Goal: Task Accomplishment & Management: Use online tool/utility

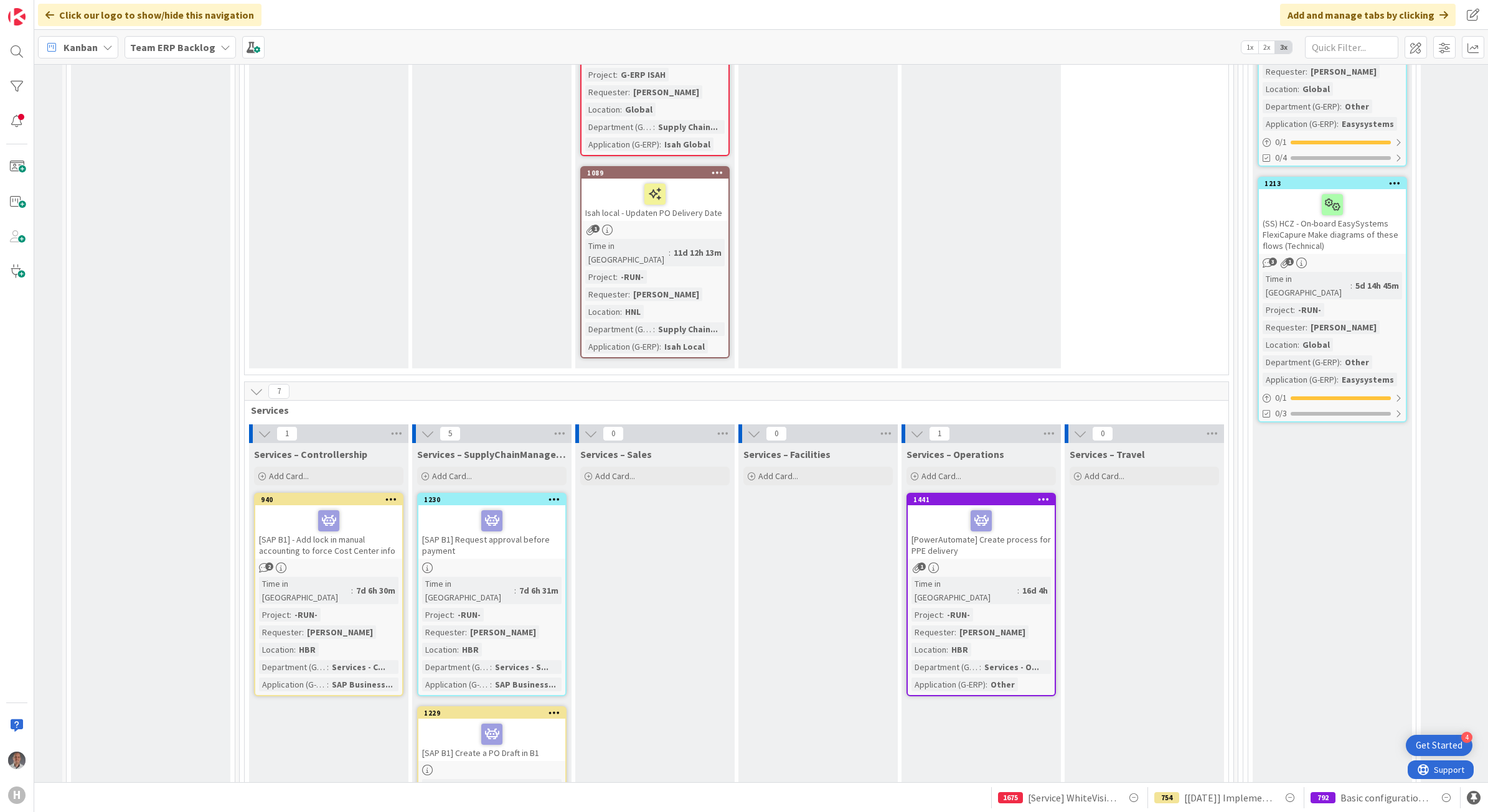
scroll to position [5685, 135]
click at [555, 709] on icon at bounding box center [555, 713] width 12 height 9
click at [450, 797] on span "Services – SupplyChainManagement" at bounding box center [442, 805] width 94 height 16
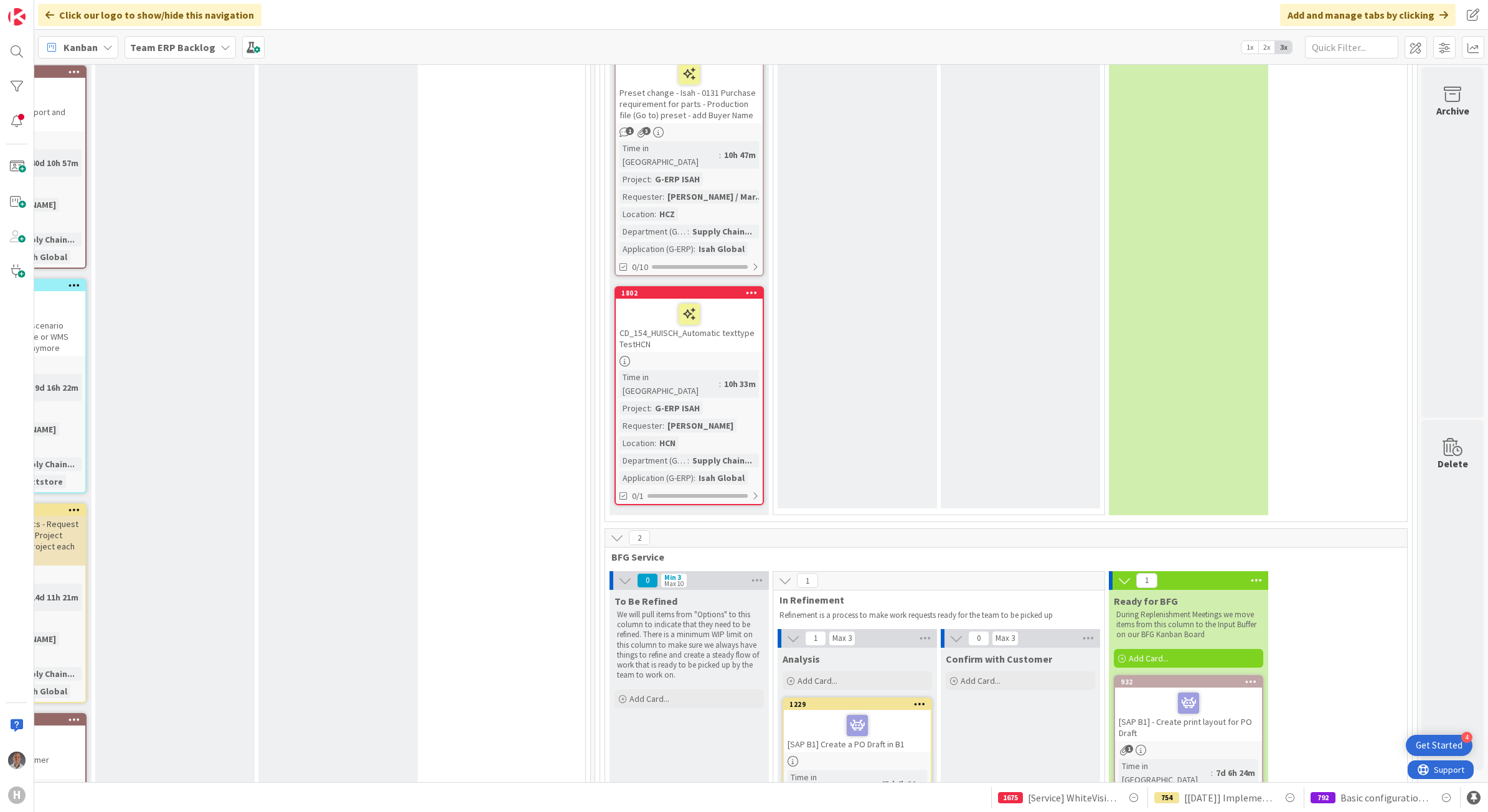
scroll to position [4043, 792]
click at [1212, 690] on div "[SAP B1] - Create print layout for PO Draft" at bounding box center [1188, 716] width 147 height 53
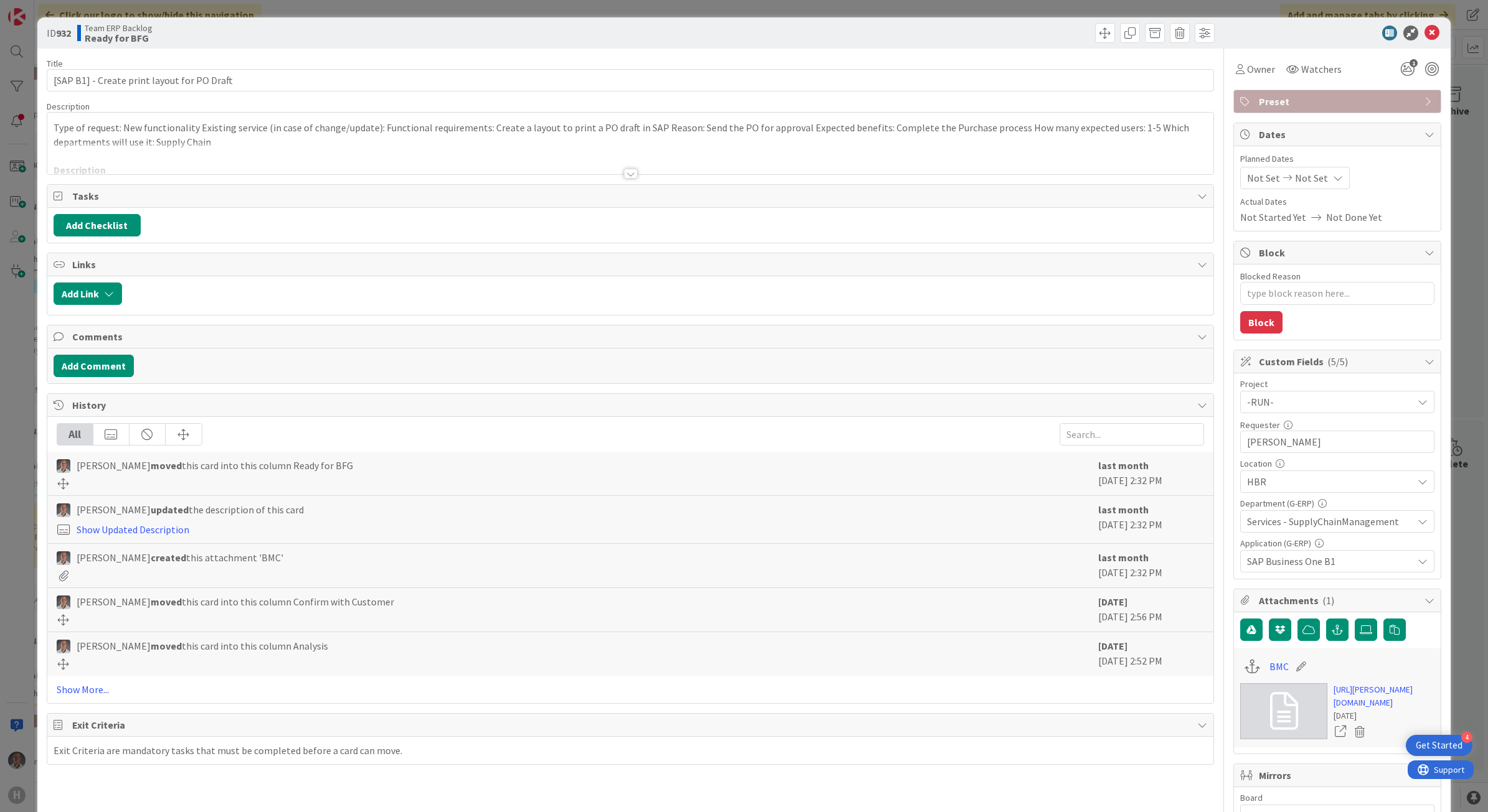
click at [632, 171] on div at bounding box center [631, 158] width 1167 height 32
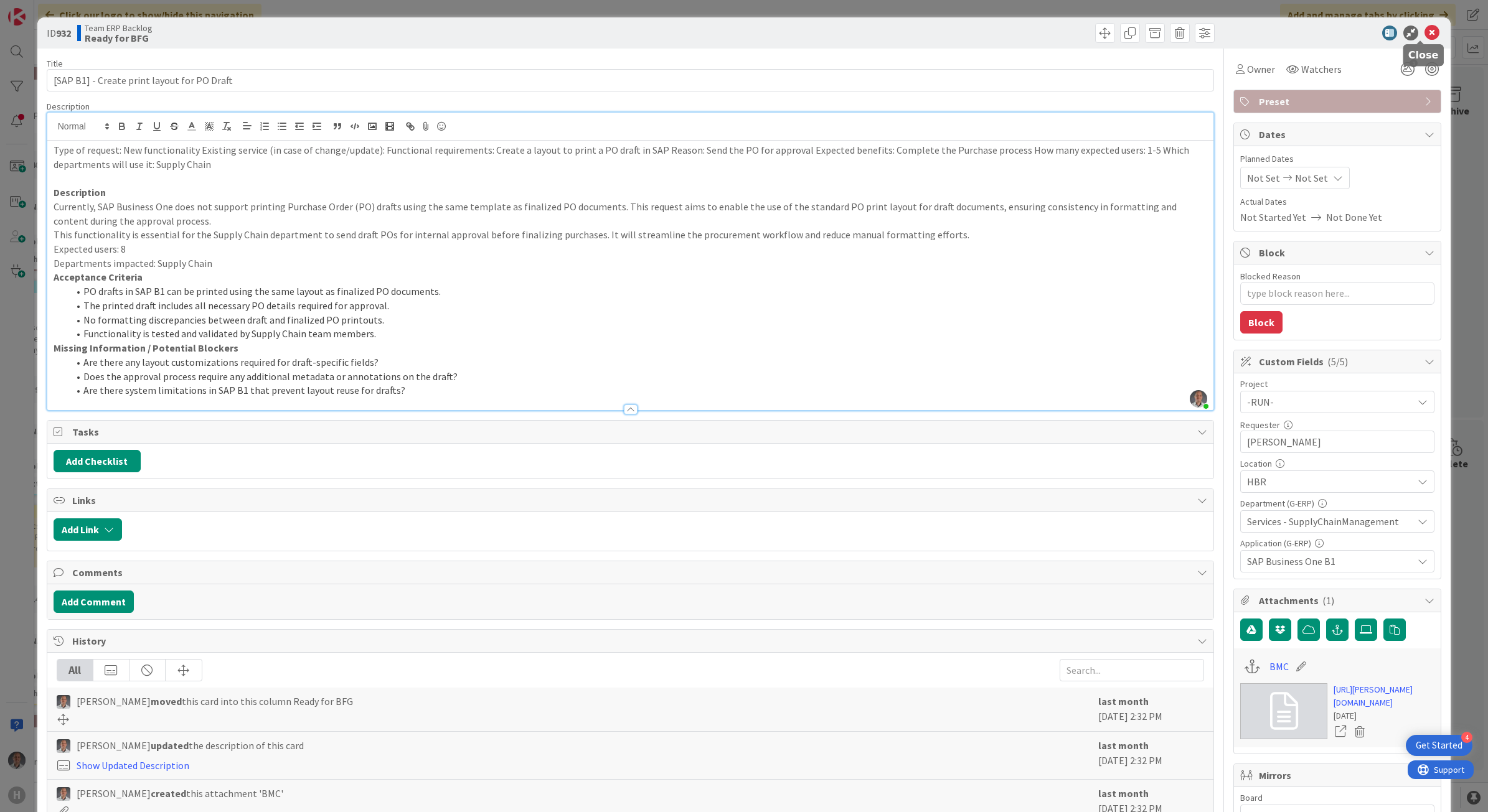
click at [1425, 39] on icon at bounding box center [1432, 32] width 15 height 15
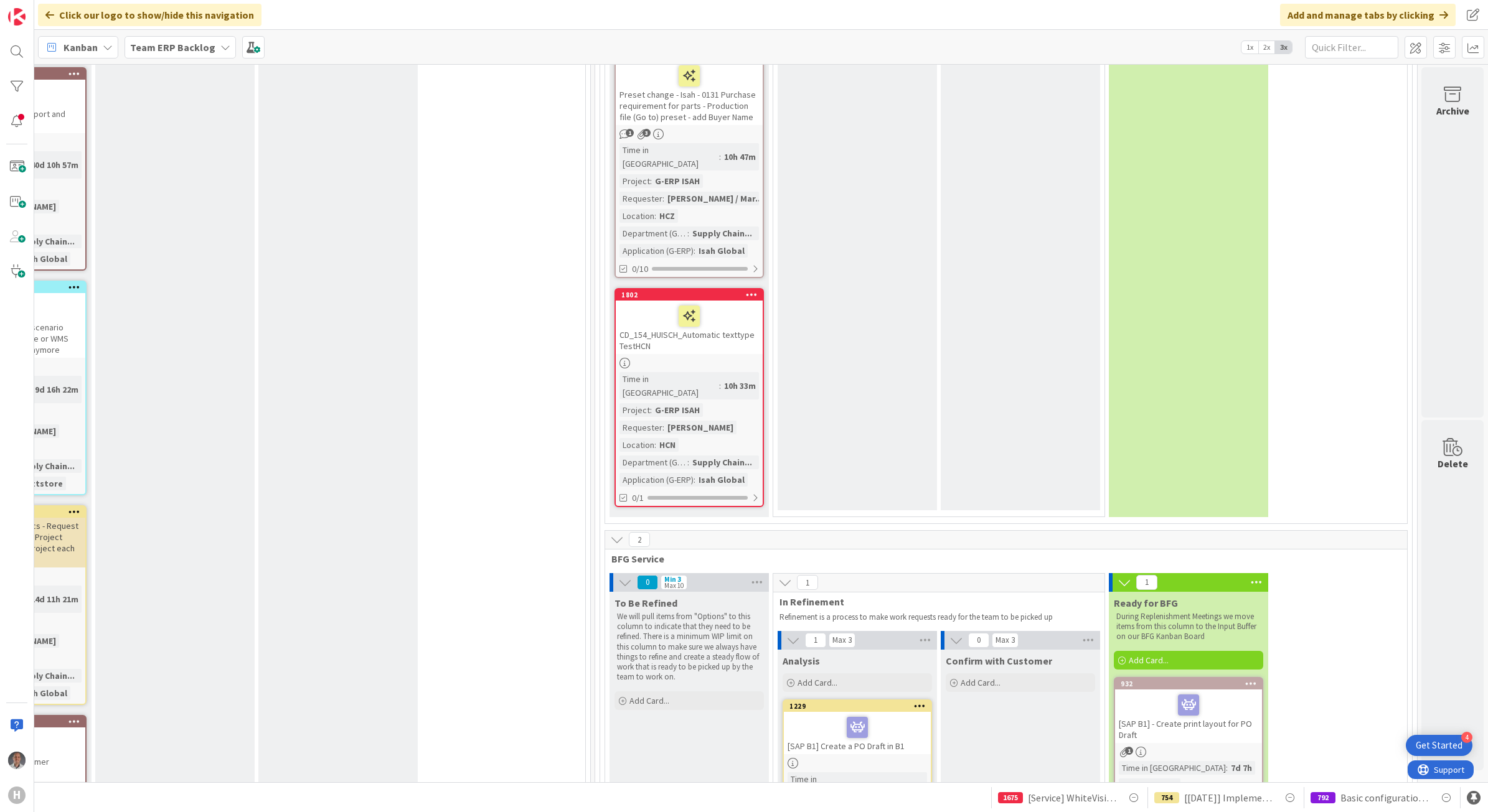
click at [888, 712] on div "[SAP B1] Create a PO Draft in B1" at bounding box center [857, 733] width 147 height 42
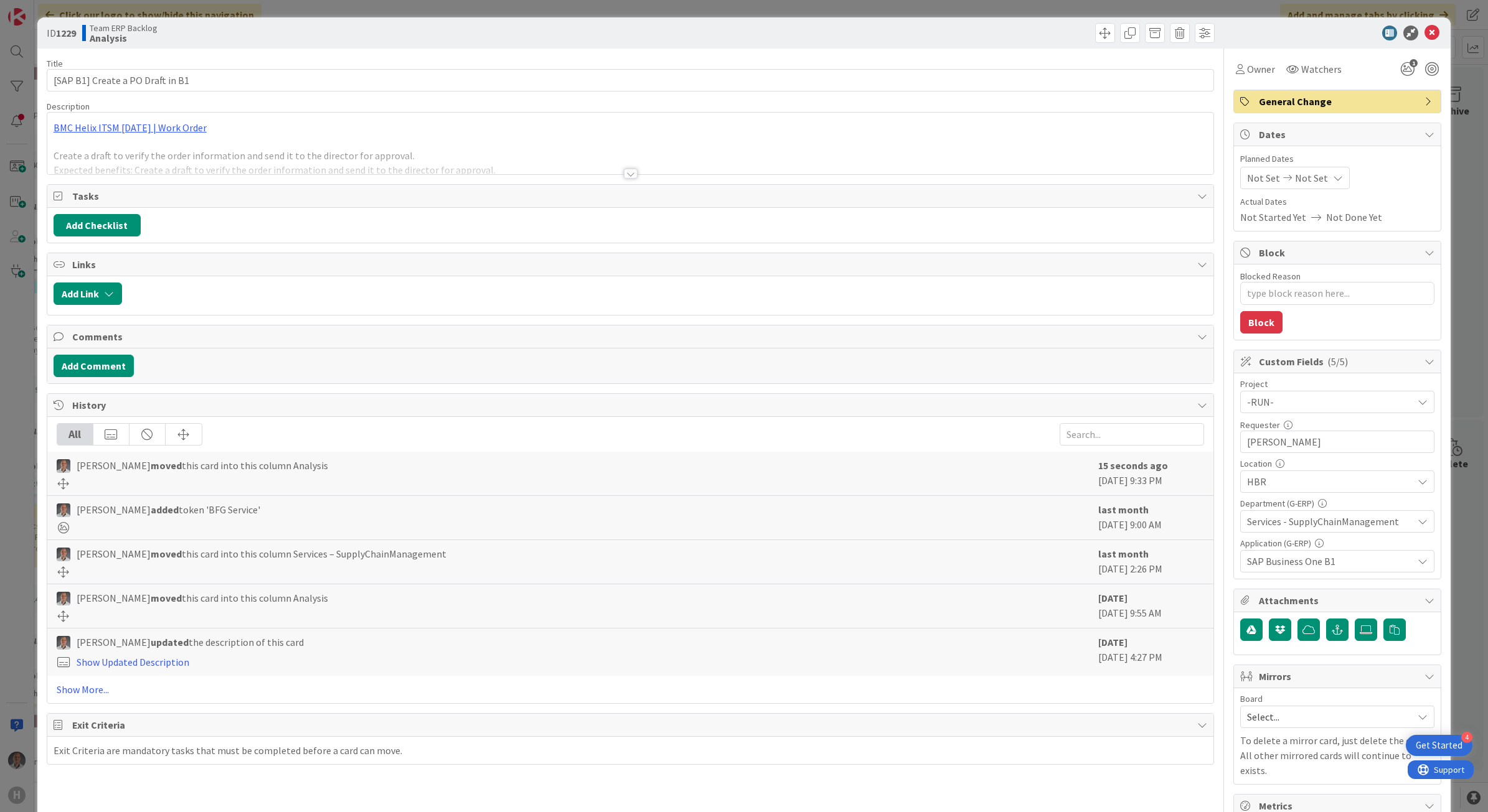
type textarea "x"
click at [624, 177] on div at bounding box center [630, 173] width 14 height 10
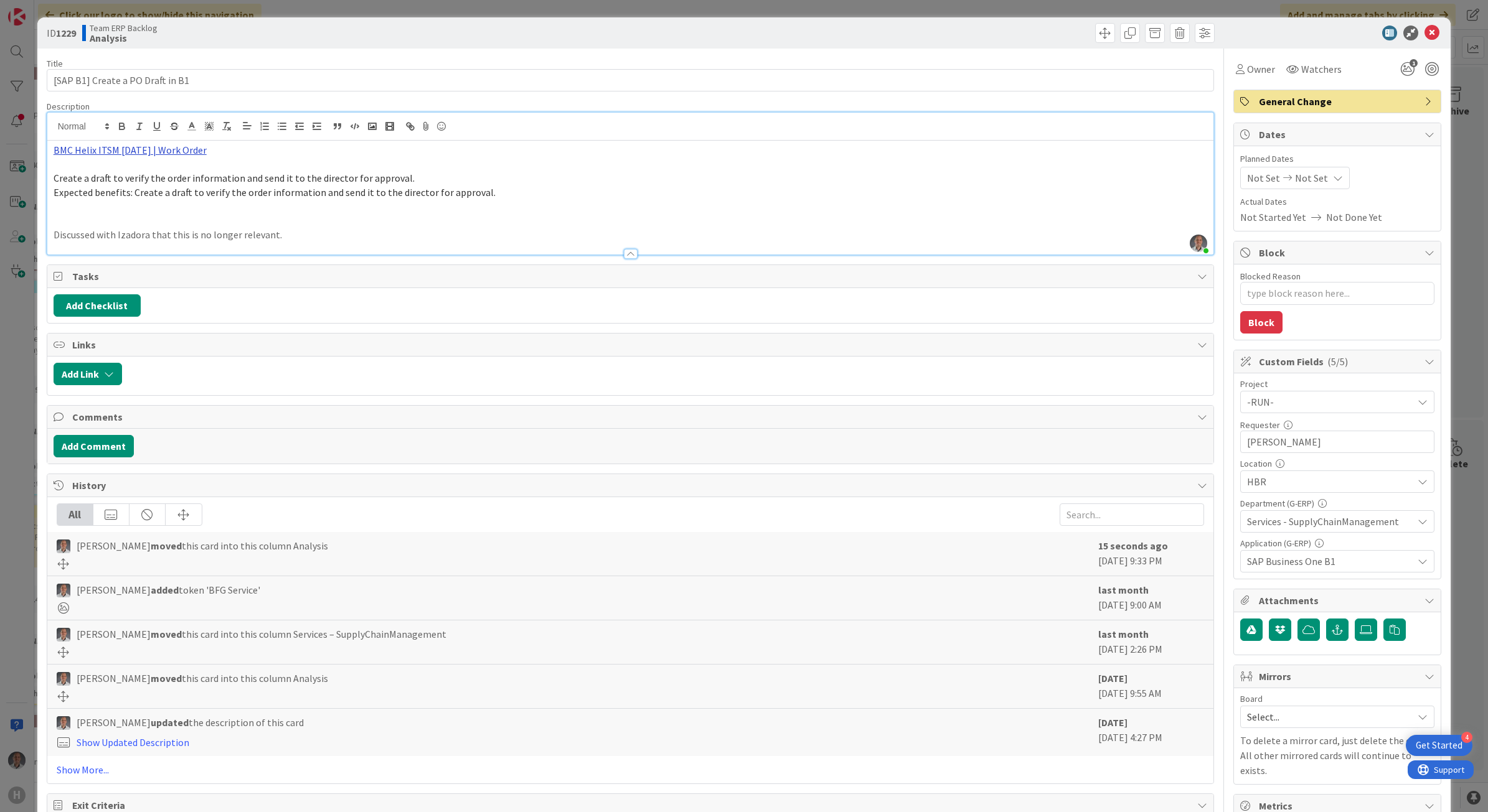
click at [162, 154] on link "BMC Helix ITSM [DATE] | Work Order" at bounding box center [130, 150] width 153 height 12
click at [147, 175] on link "[URL][PERSON_NAME][DOMAIN_NAME]" at bounding box center [115, 174] width 125 height 16
click at [111, 440] on button "Add Comment" at bounding box center [94, 446] width 81 height 22
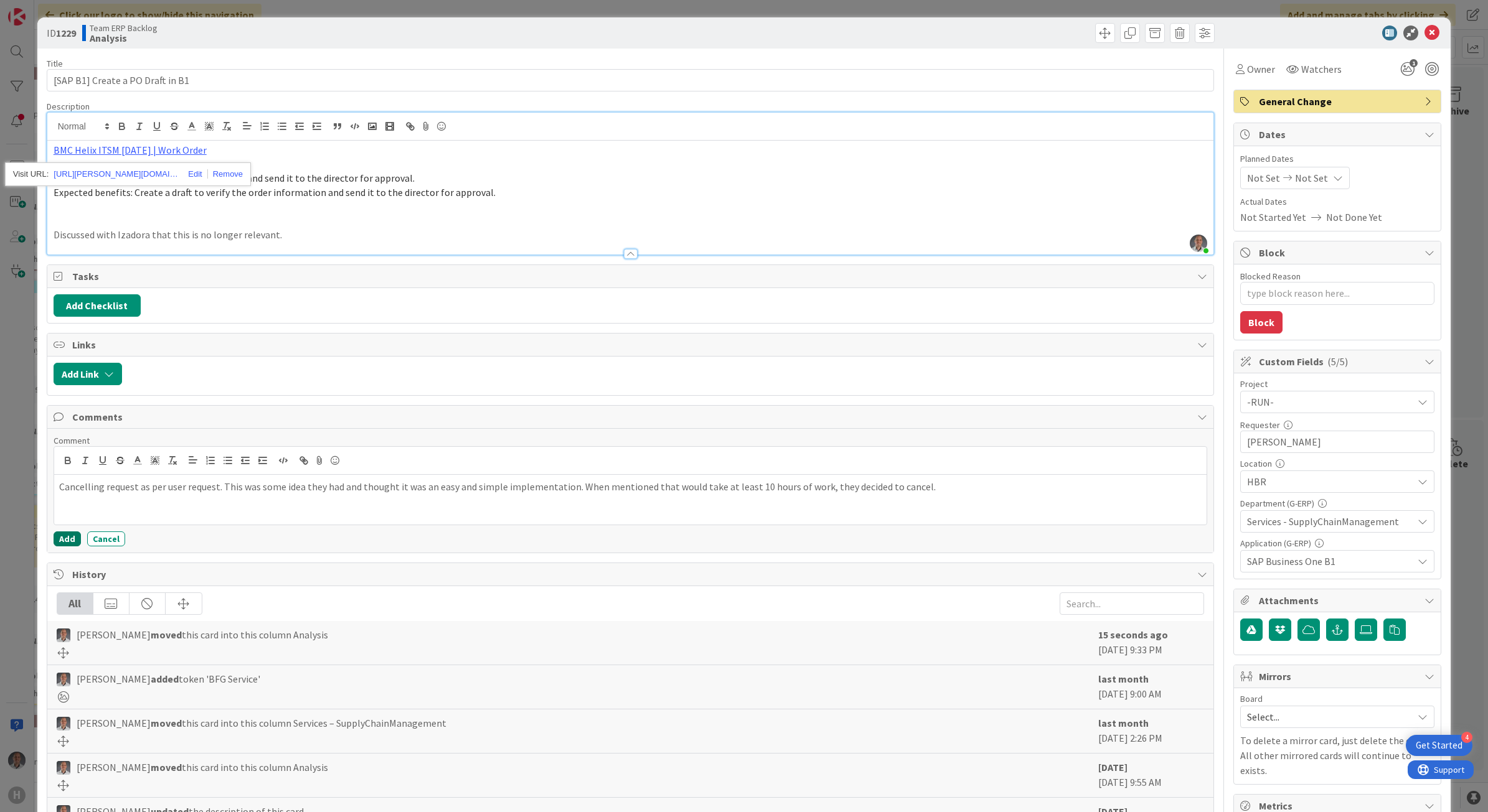
click at [58, 541] on button "Add" at bounding box center [67, 538] width 27 height 15
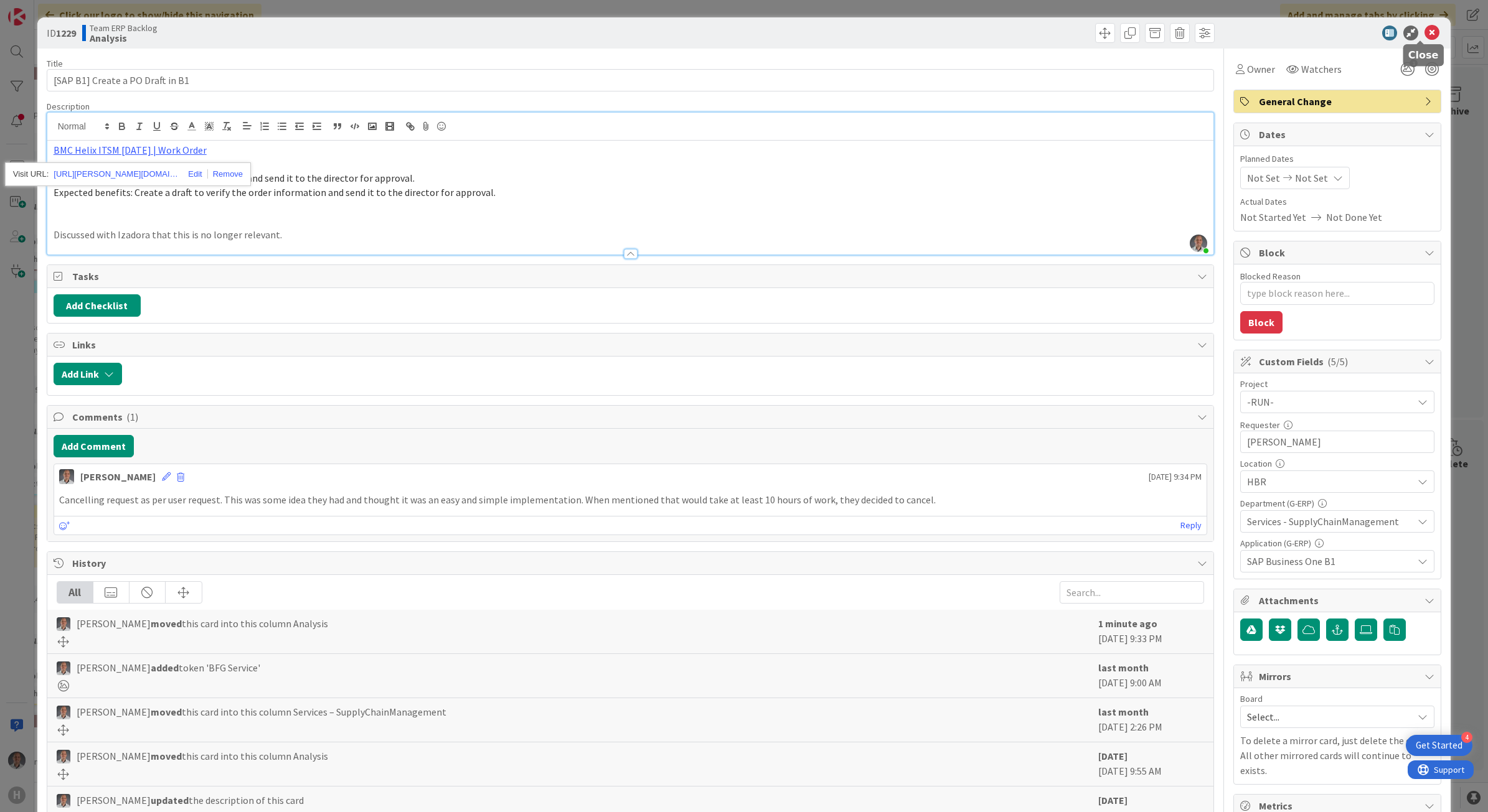
click at [1425, 39] on icon at bounding box center [1432, 32] width 15 height 15
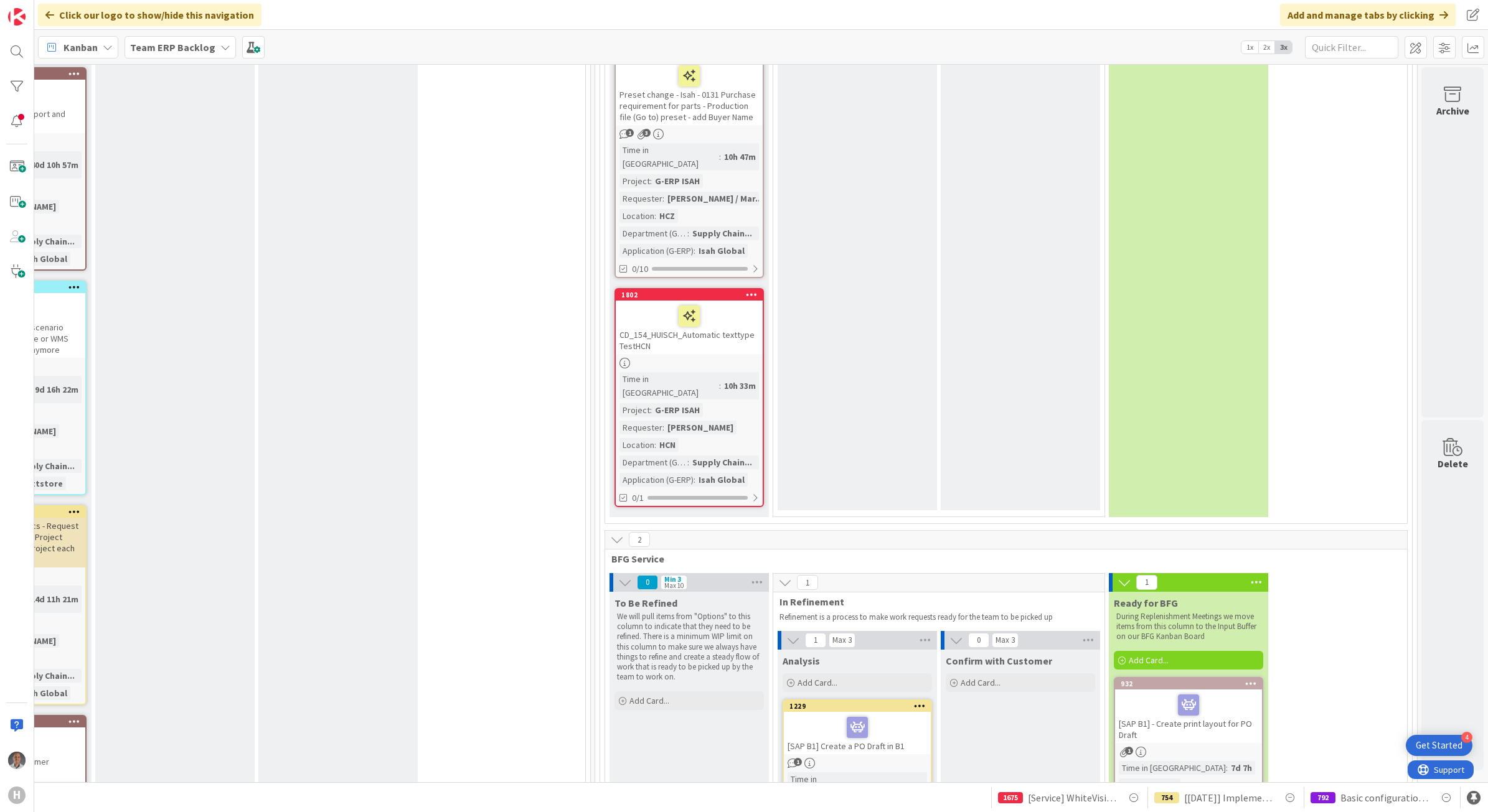
click at [885, 758] on div "1" at bounding box center [857, 763] width 147 height 11
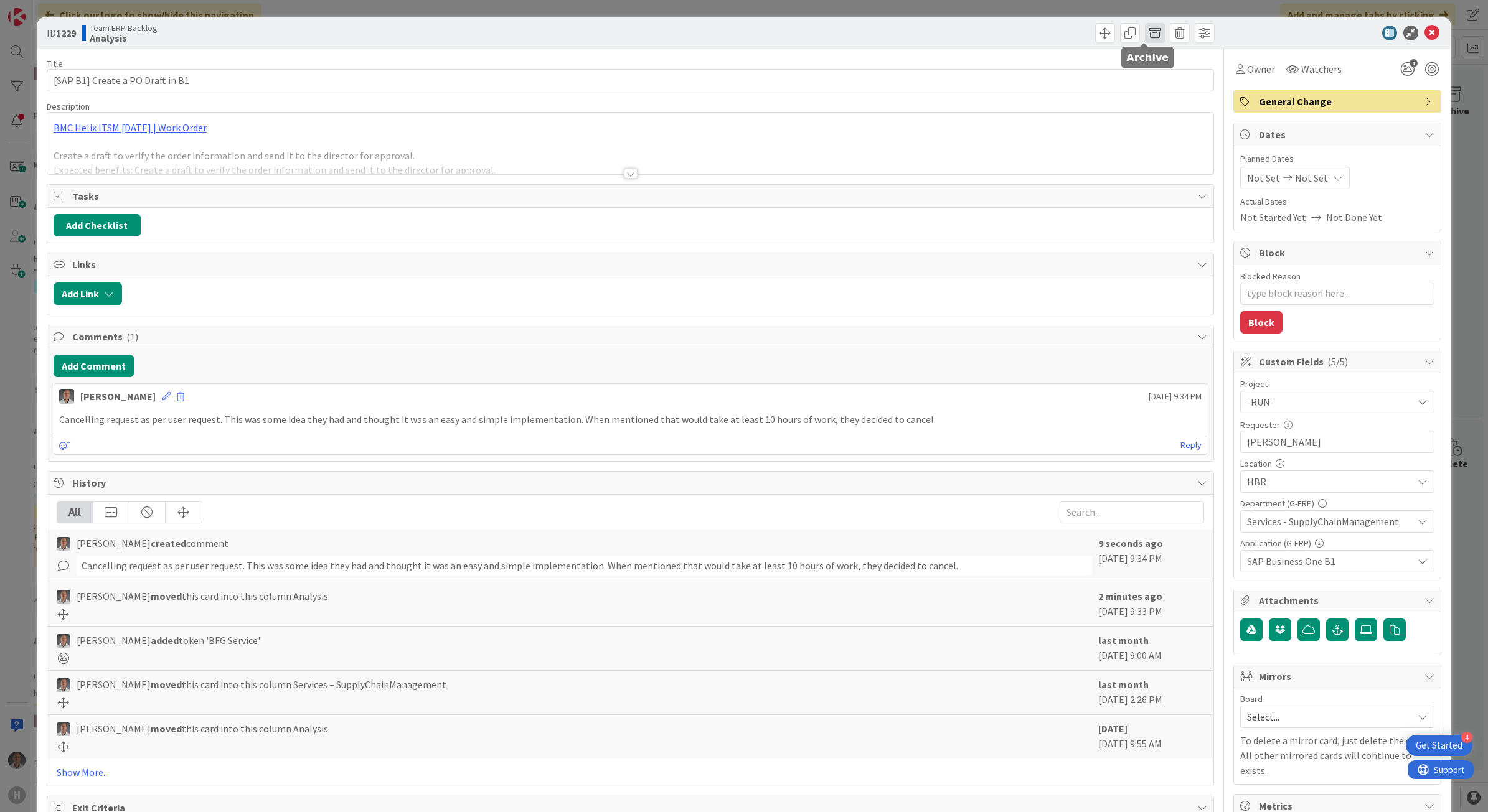
click at [1145, 32] on span at bounding box center [1155, 33] width 20 height 20
click at [1173, 90] on button "Archive" at bounding box center [1175, 91] width 49 height 22
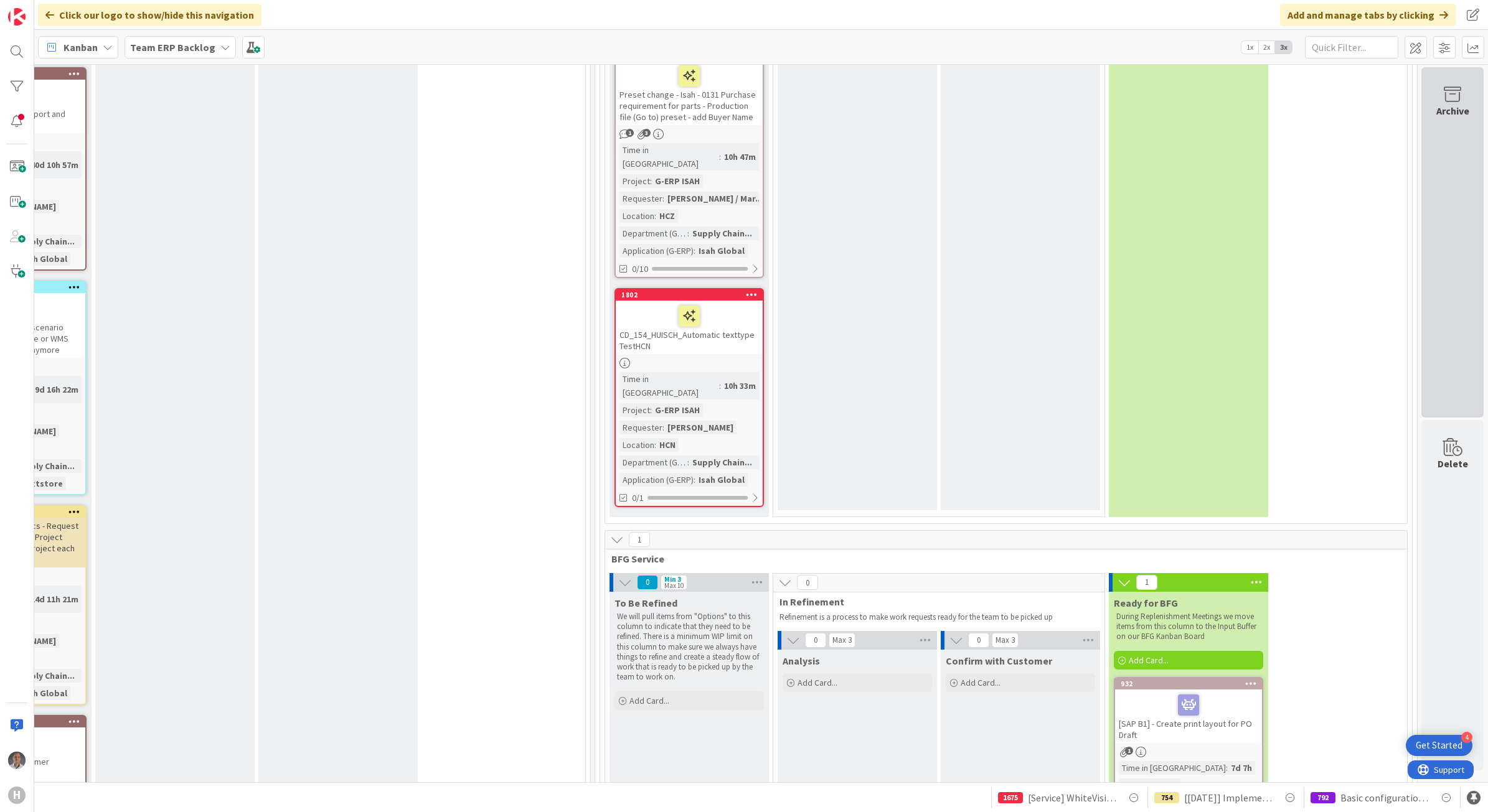
click at [1425, 307] on div "Archive" at bounding box center [1453, 242] width 62 height 351
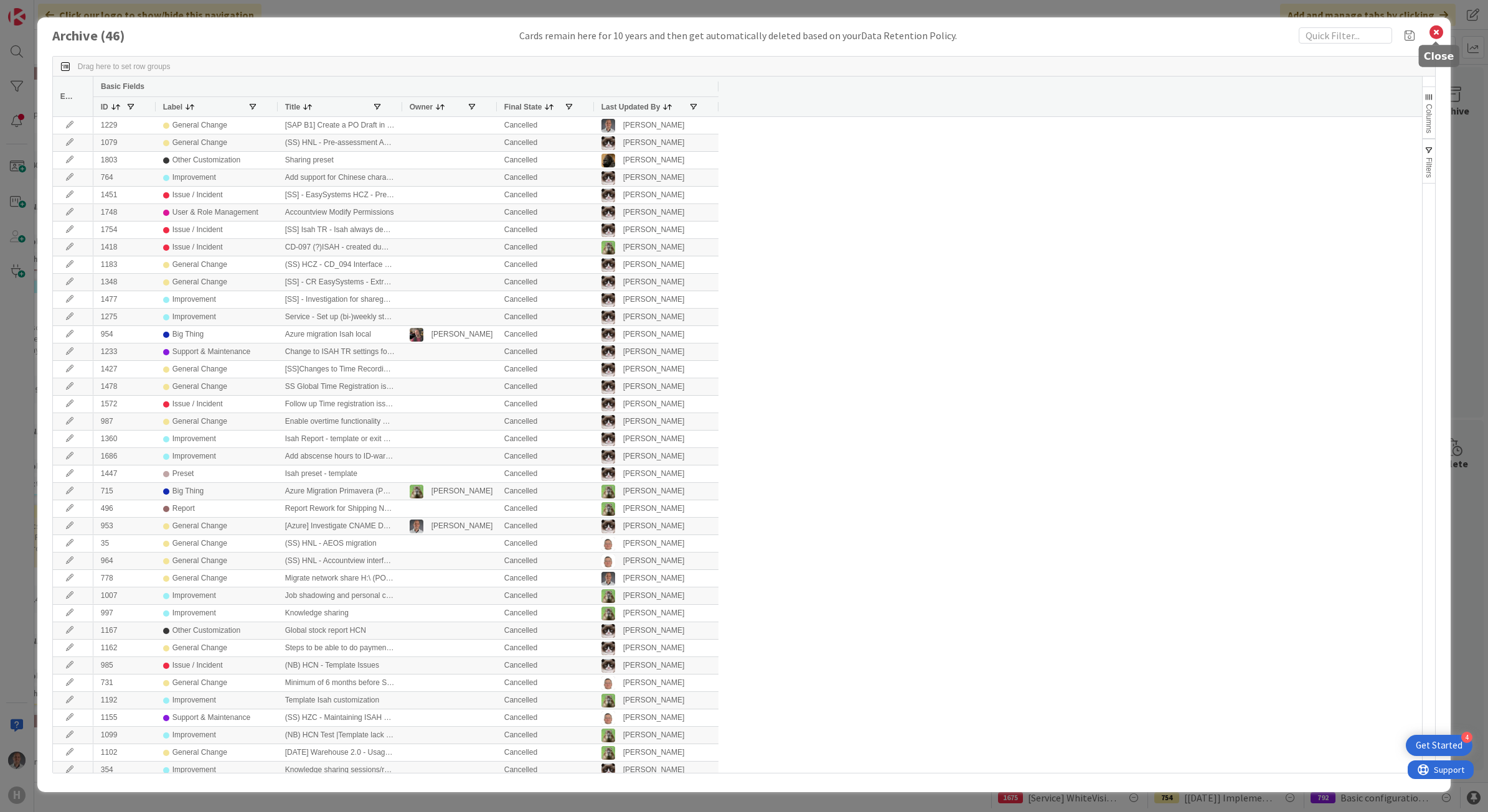
click at [1433, 30] on icon at bounding box center [1436, 32] width 16 height 17
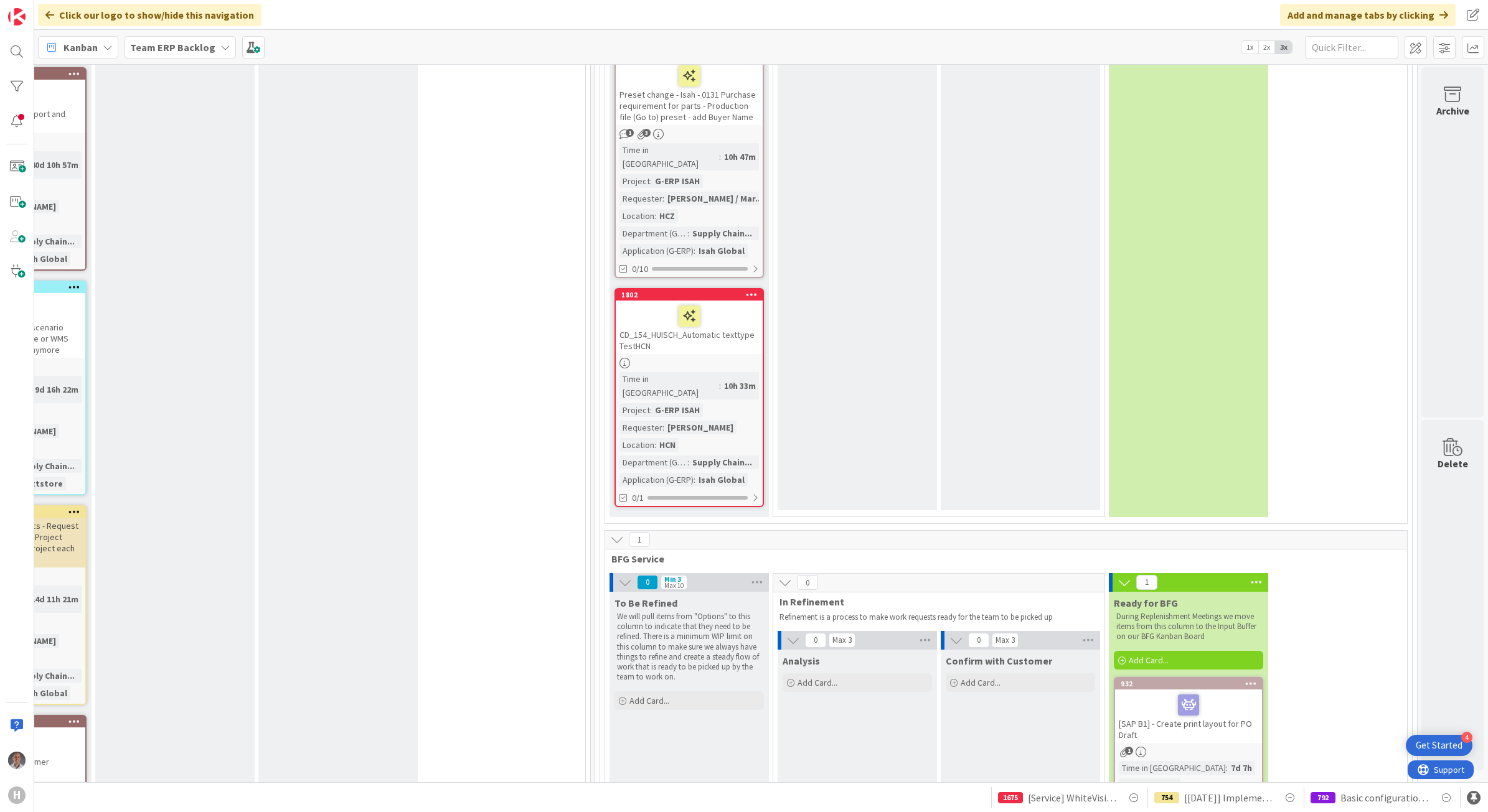
click at [1190, 690] on div "[SAP B1] - Create print layout for PO Draft" at bounding box center [1188, 716] width 147 height 53
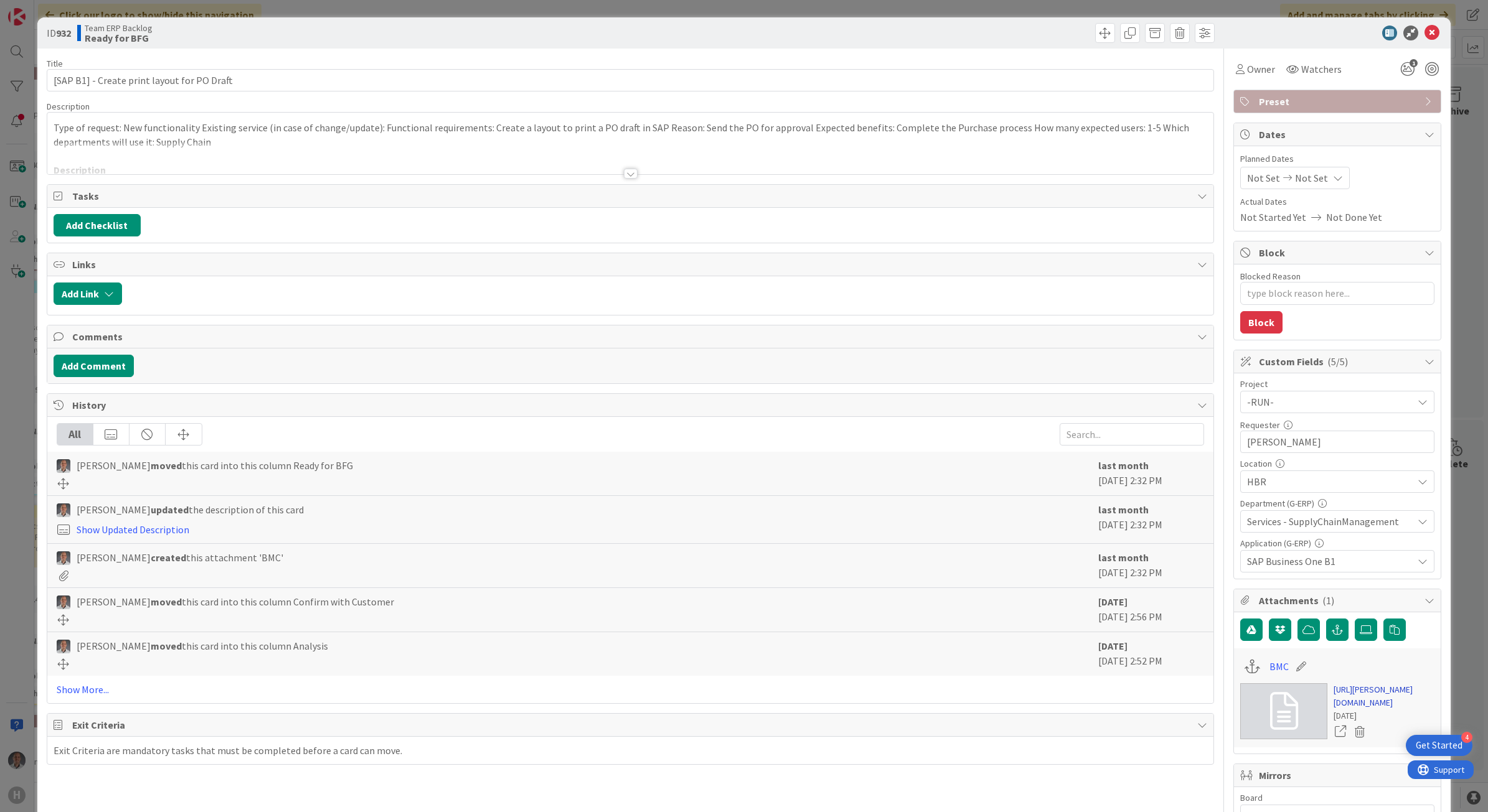
click at [1347, 703] on link "[URL][PERSON_NAME][DOMAIN_NAME]" at bounding box center [1384, 696] width 101 height 26
click at [103, 374] on button "Add Comment" at bounding box center [94, 366] width 81 height 22
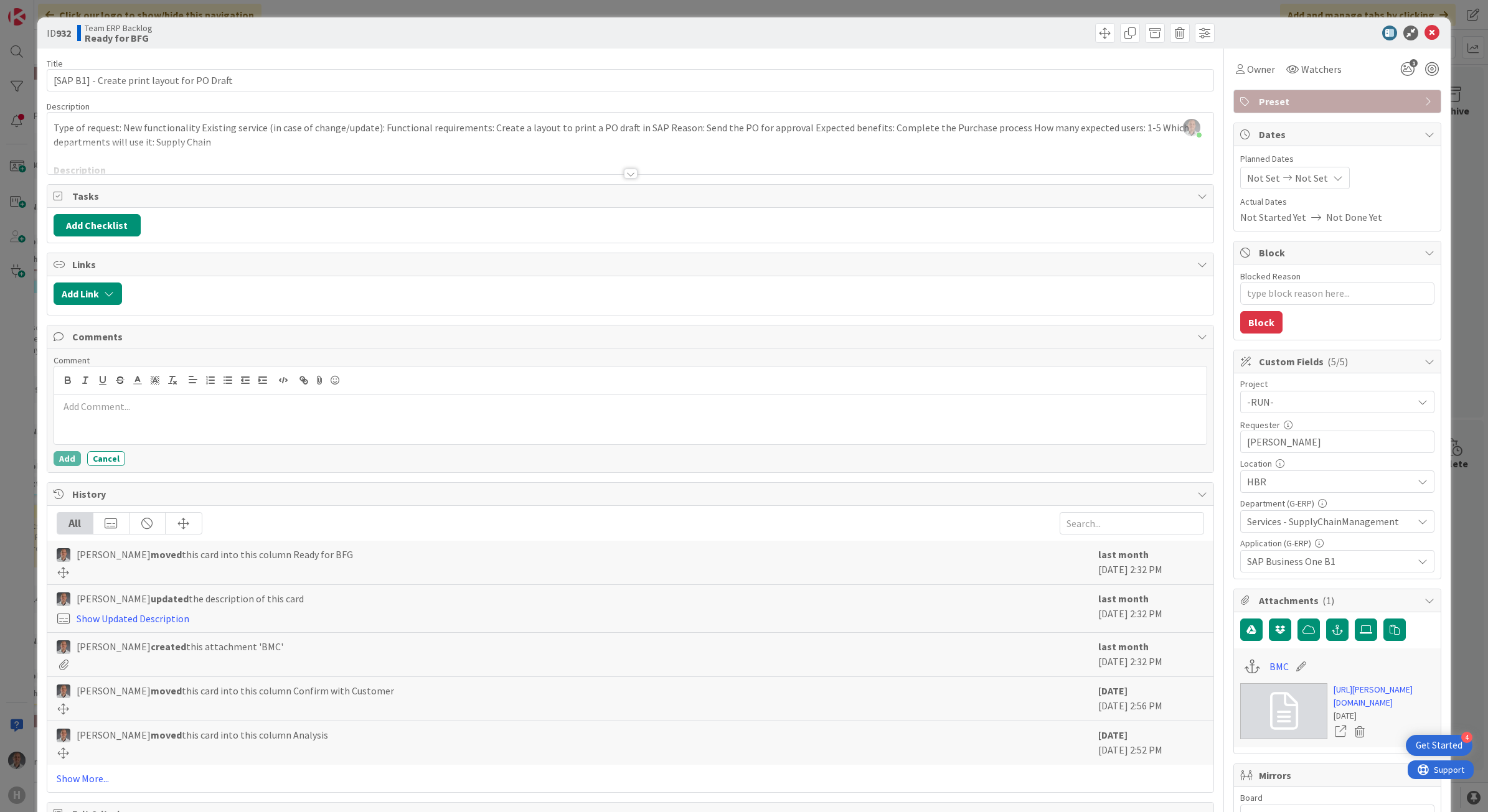
click at [114, 411] on p at bounding box center [630, 407] width 1143 height 14
click at [624, 172] on div at bounding box center [630, 173] width 14 height 10
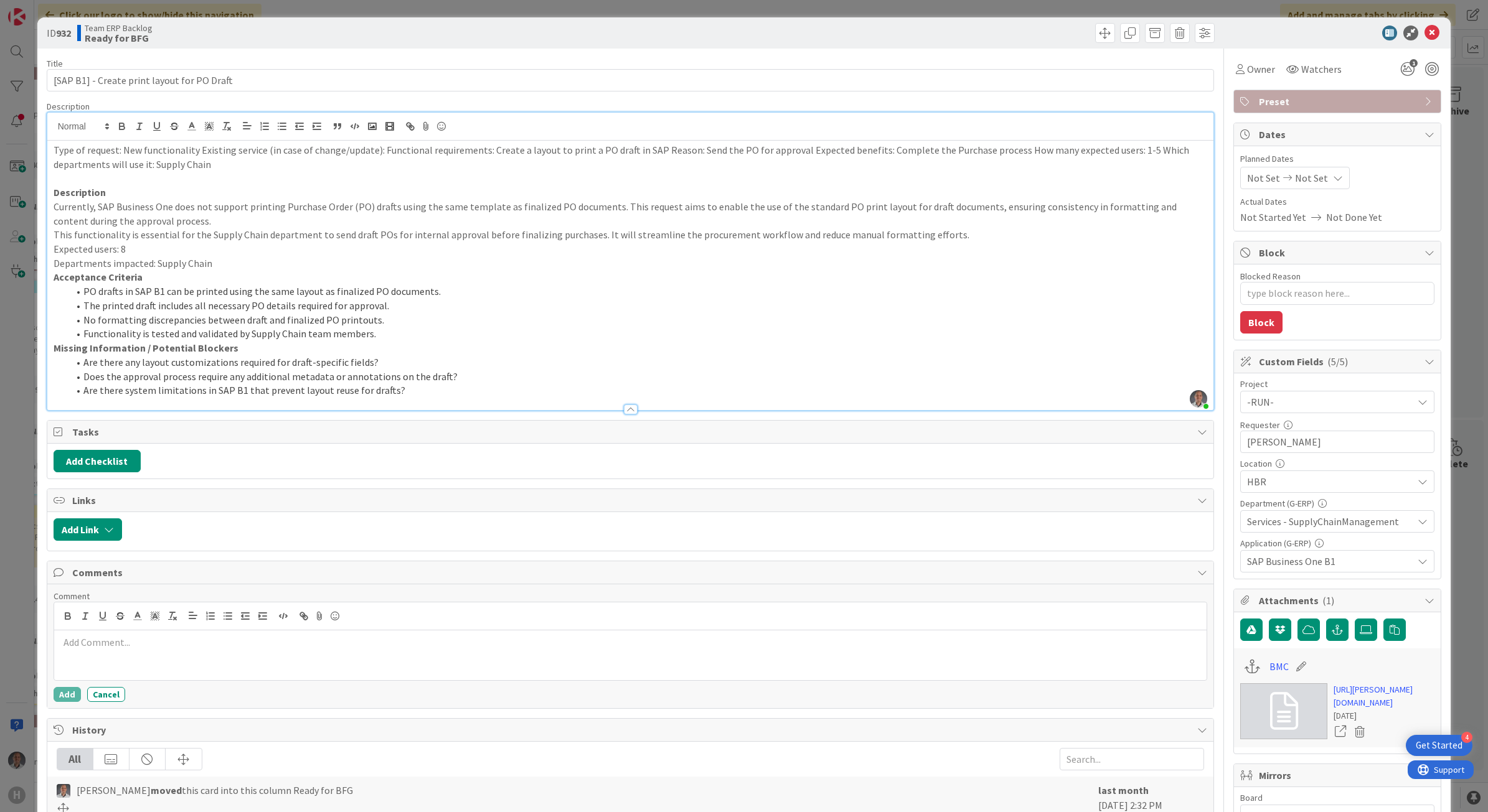
click at [234, 166] on p "Type of request: New functionality Existing service (in case of change/update):…" at bounding box center [630, 157] width 1155 height 28
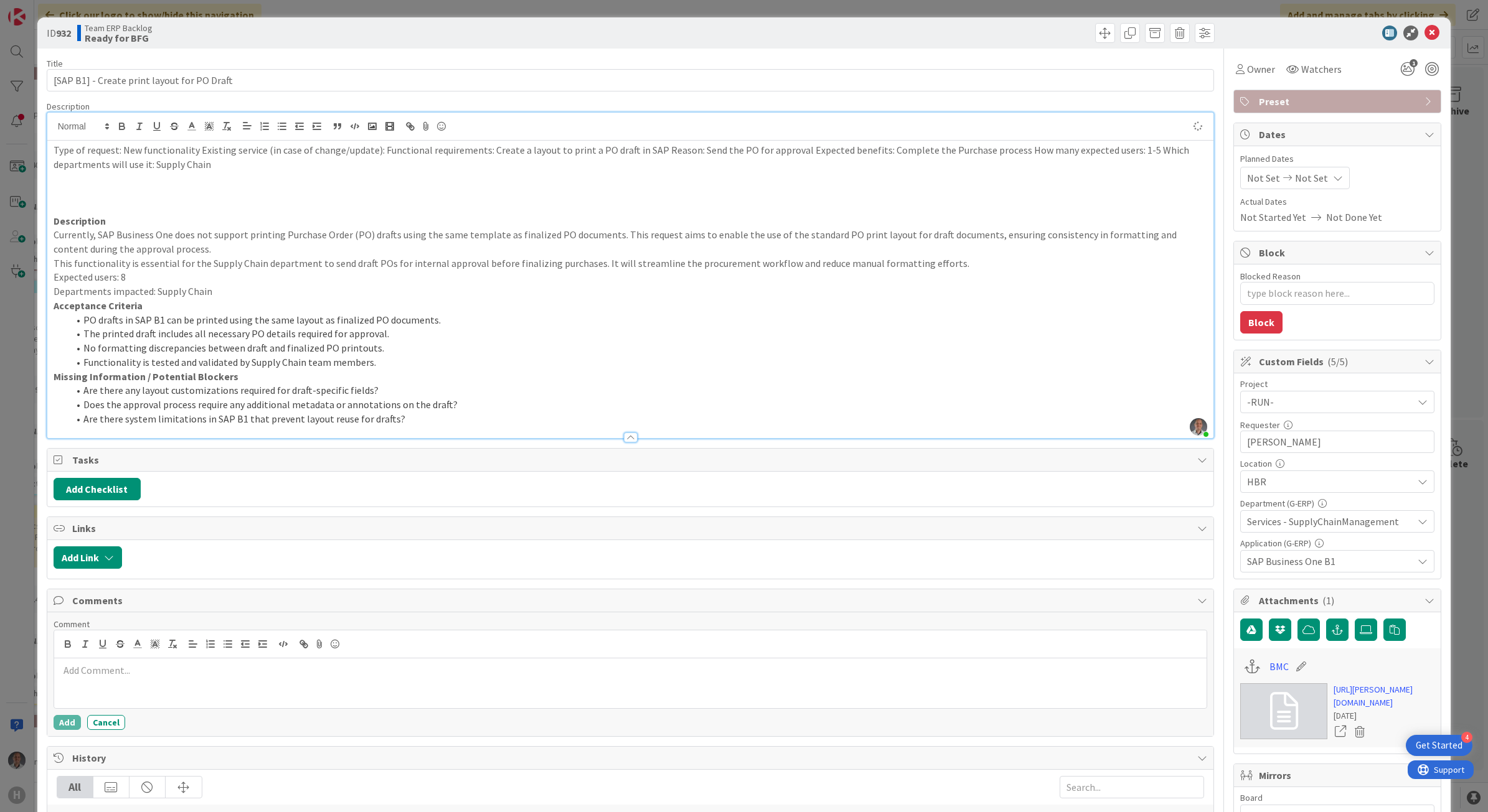
type textarea "x"
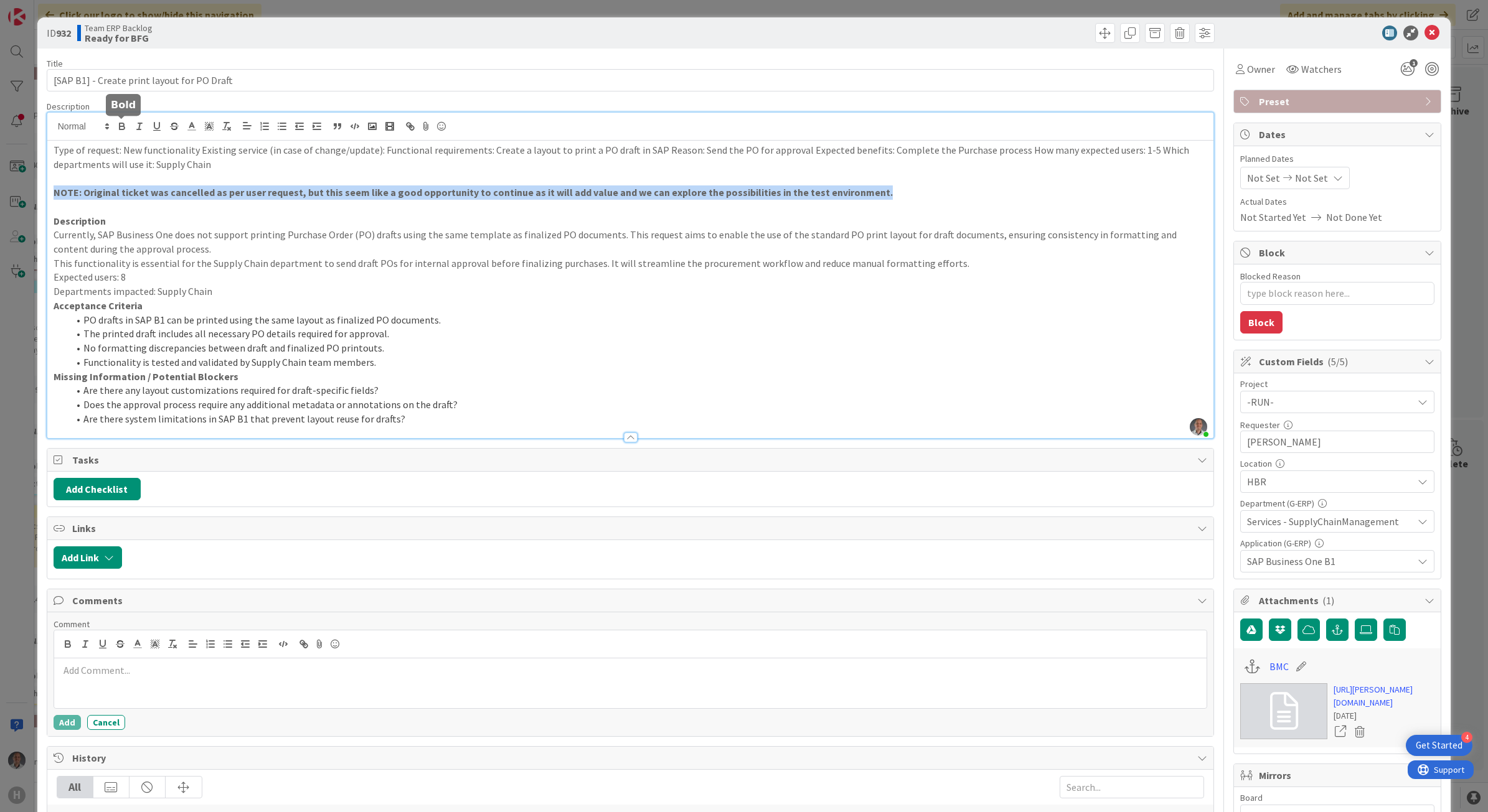
click at [122, 127] on icon "button" at bounding box center [122, 127] width 12 height 12
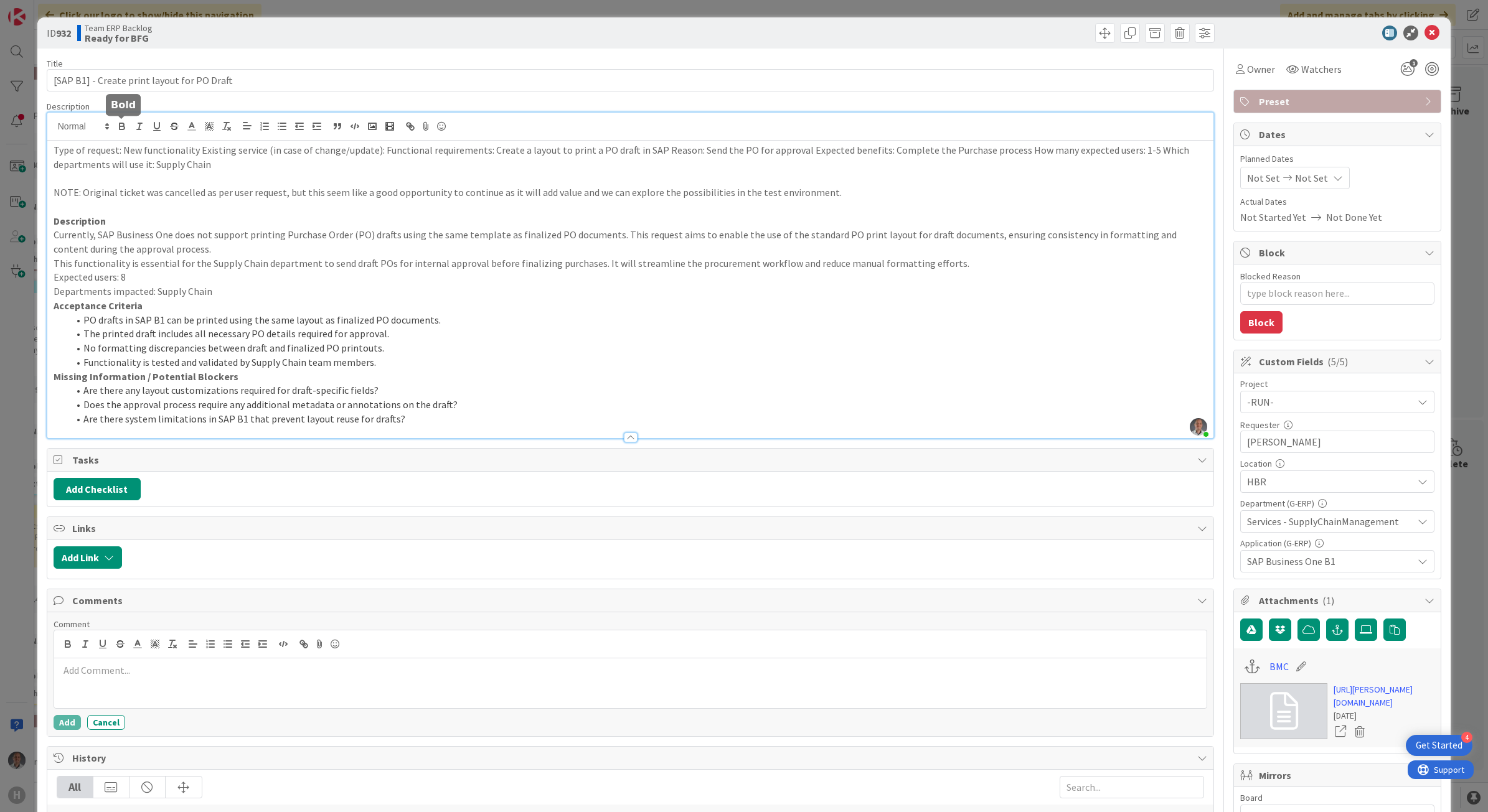
click at [122, 127] on icon "button" at bounding box center [122, 127] width 12 height 12
click at [191, 125] on polyline at bounding box center [192, 125] width 4 height 5
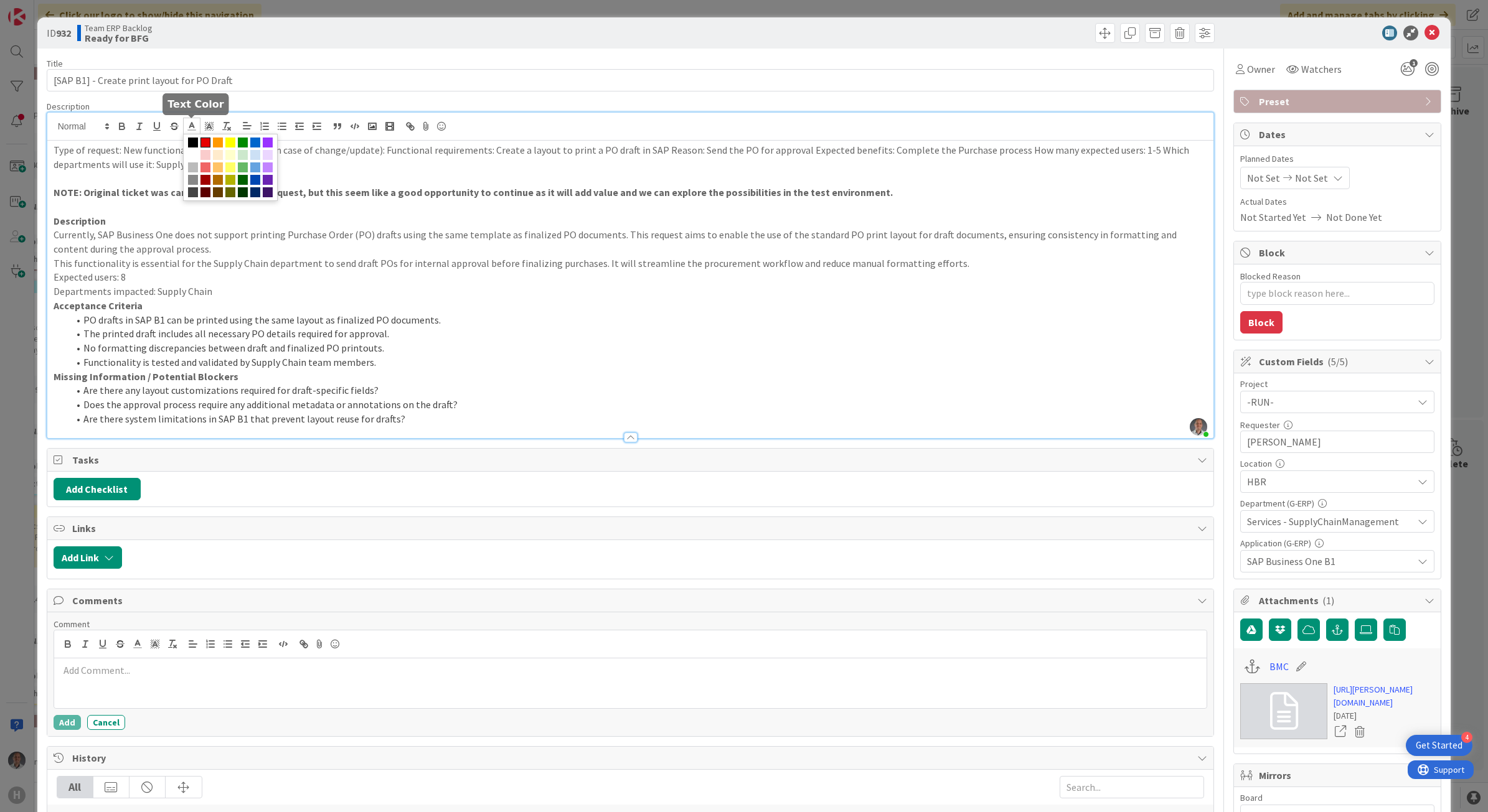
click at [207, 144] on span at bounding box center [205, 143] width 10 height 10
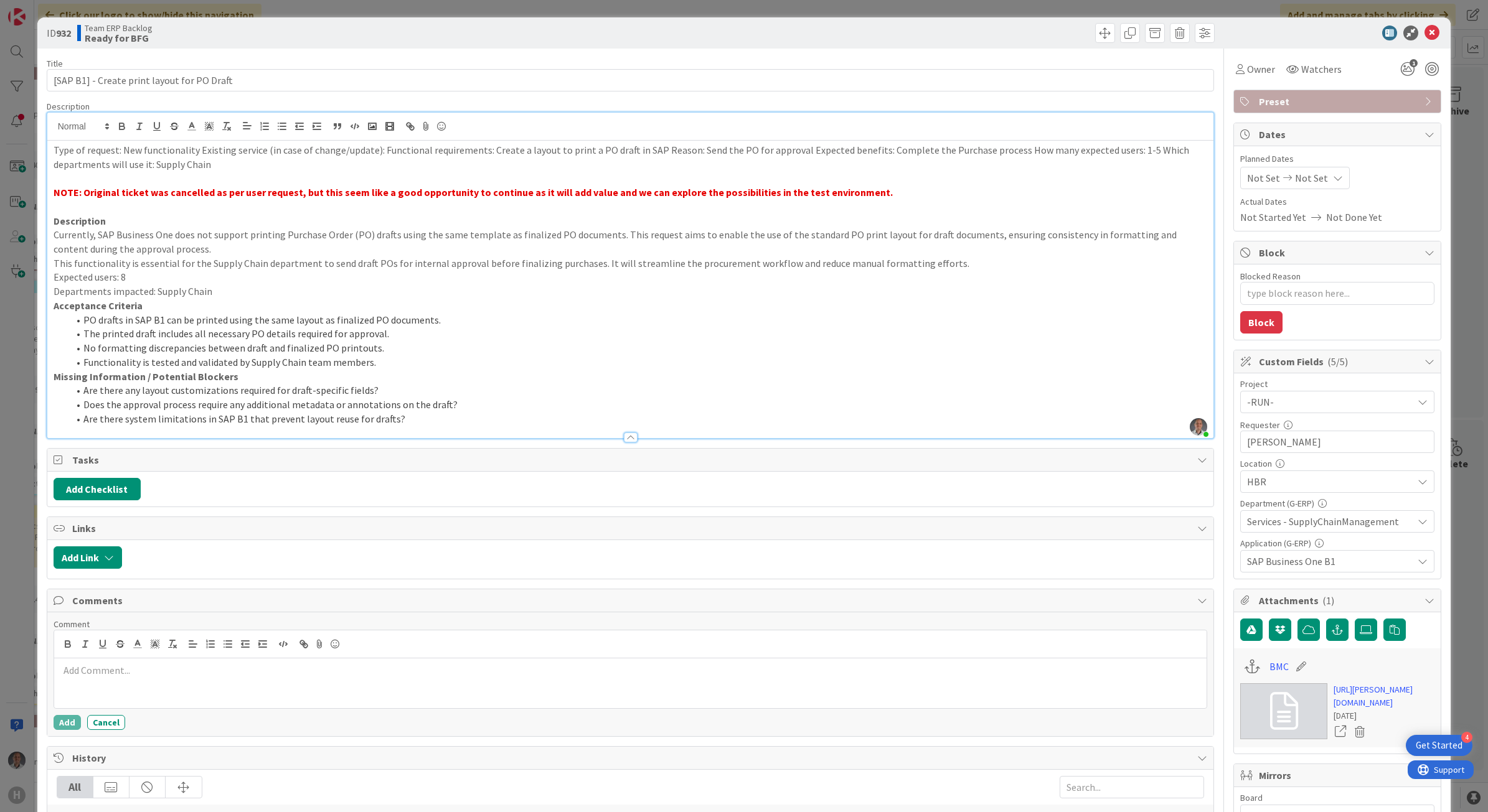
click at [235, 294] on p "Departments impacted: Supply Chain" at bounding box center [630, 292] width 1155 height 14
click at [1425, 33] on icon at bounding box center [1432, 32] width 15 height 15
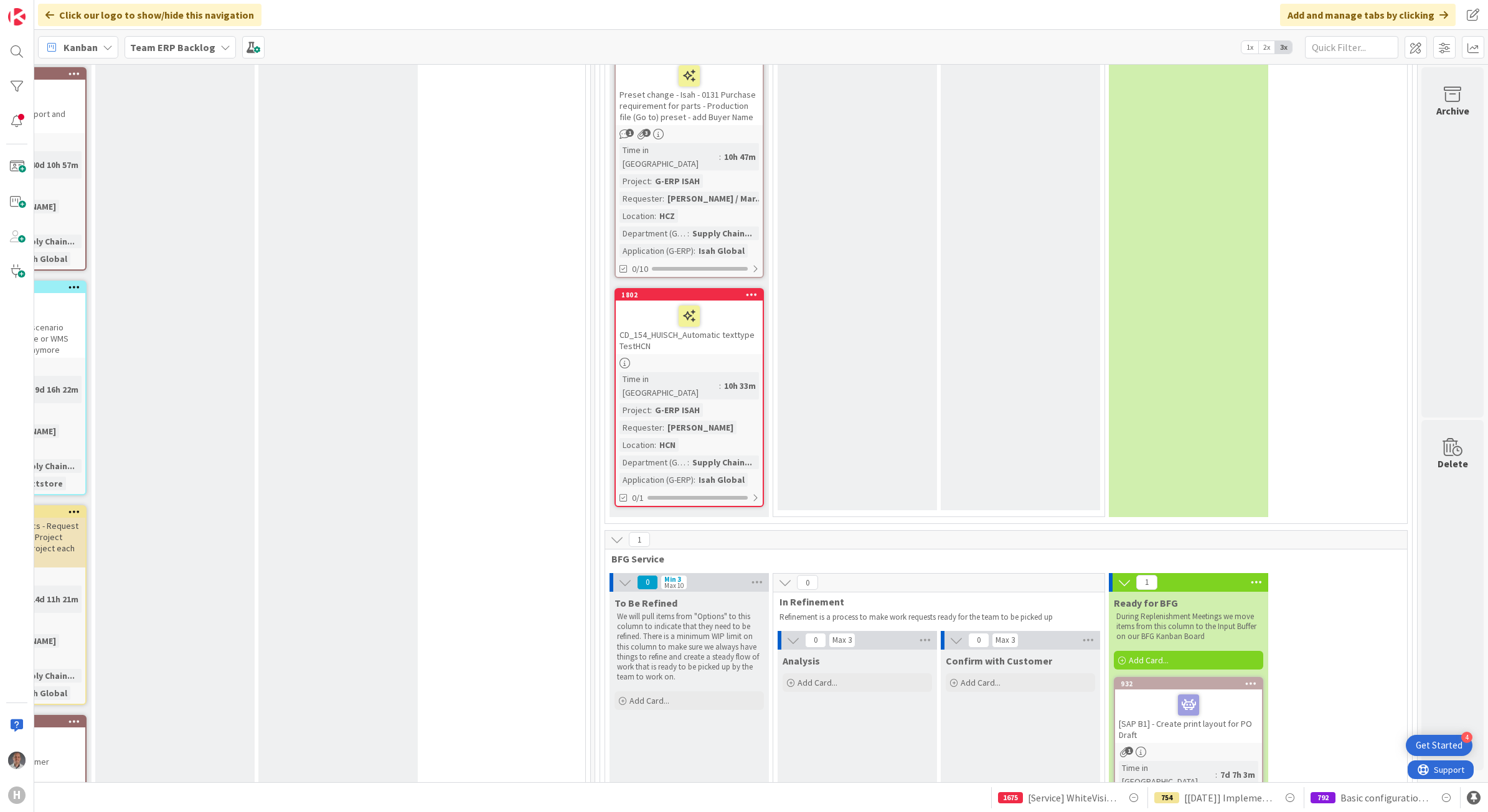
click at [1245, 679] on icon at bounding box center [1251, 683] width 12 height 9
click at [1107, 753] on div "Column Ready for BFG" at bounding box center [1169, 770] width 174 height 34
click at [1110, 767] on span "Ready for BFG" at bounding box center [1139, 775] width 94 height 16
click at [1126, 729] on span "Team ERP Backlog" at bounding box center [1131, 735] width 86 height 12
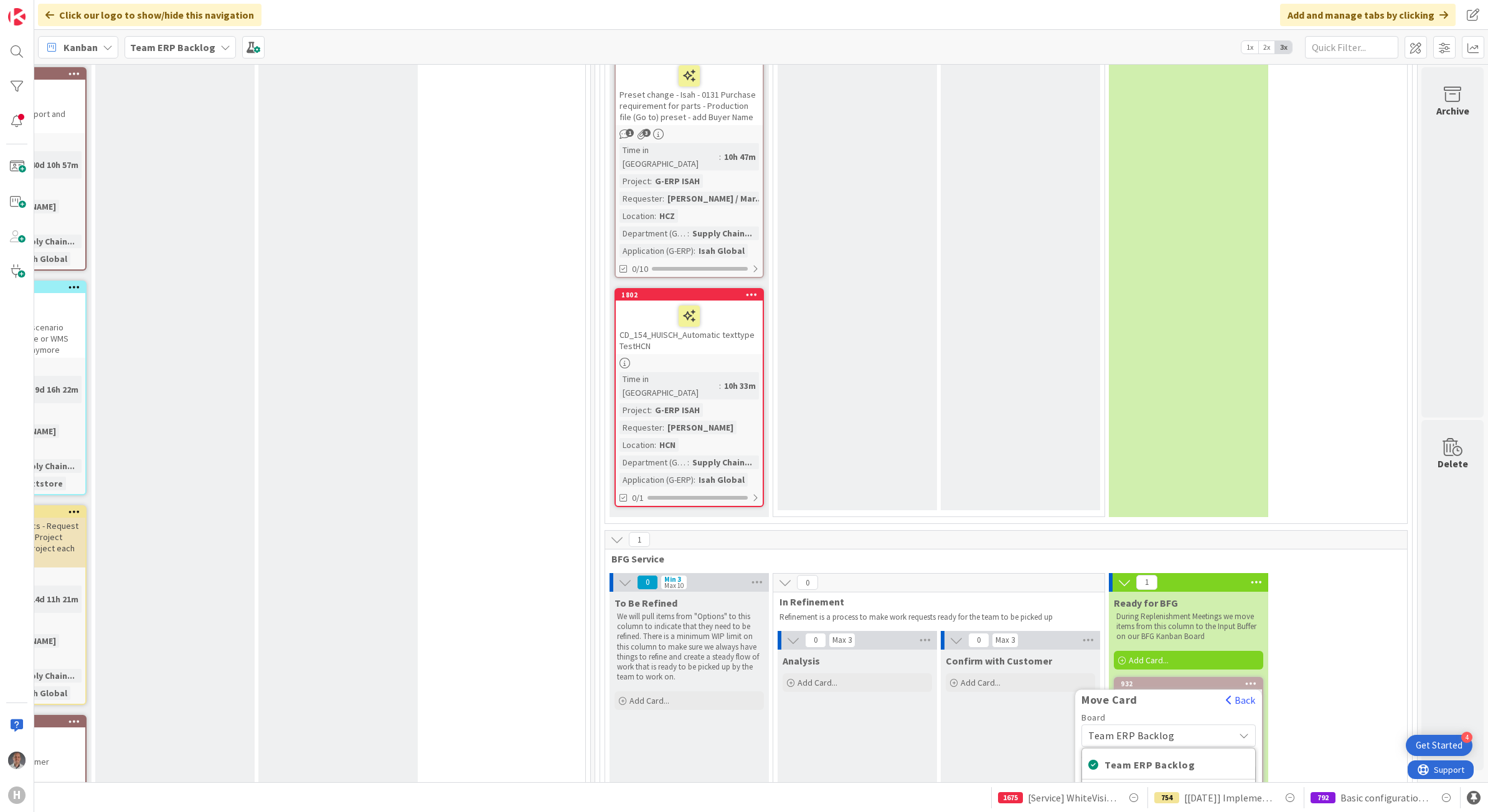
click at [1320, 573] on div "0 Min 3 Max 10 To Be Refined We will pull items from "Options" to this column t…" at bounding box center [1006, 735] width 797 height 324
click at [1203, 692] on div at bounding box center [1188, 705] width 140 height 26
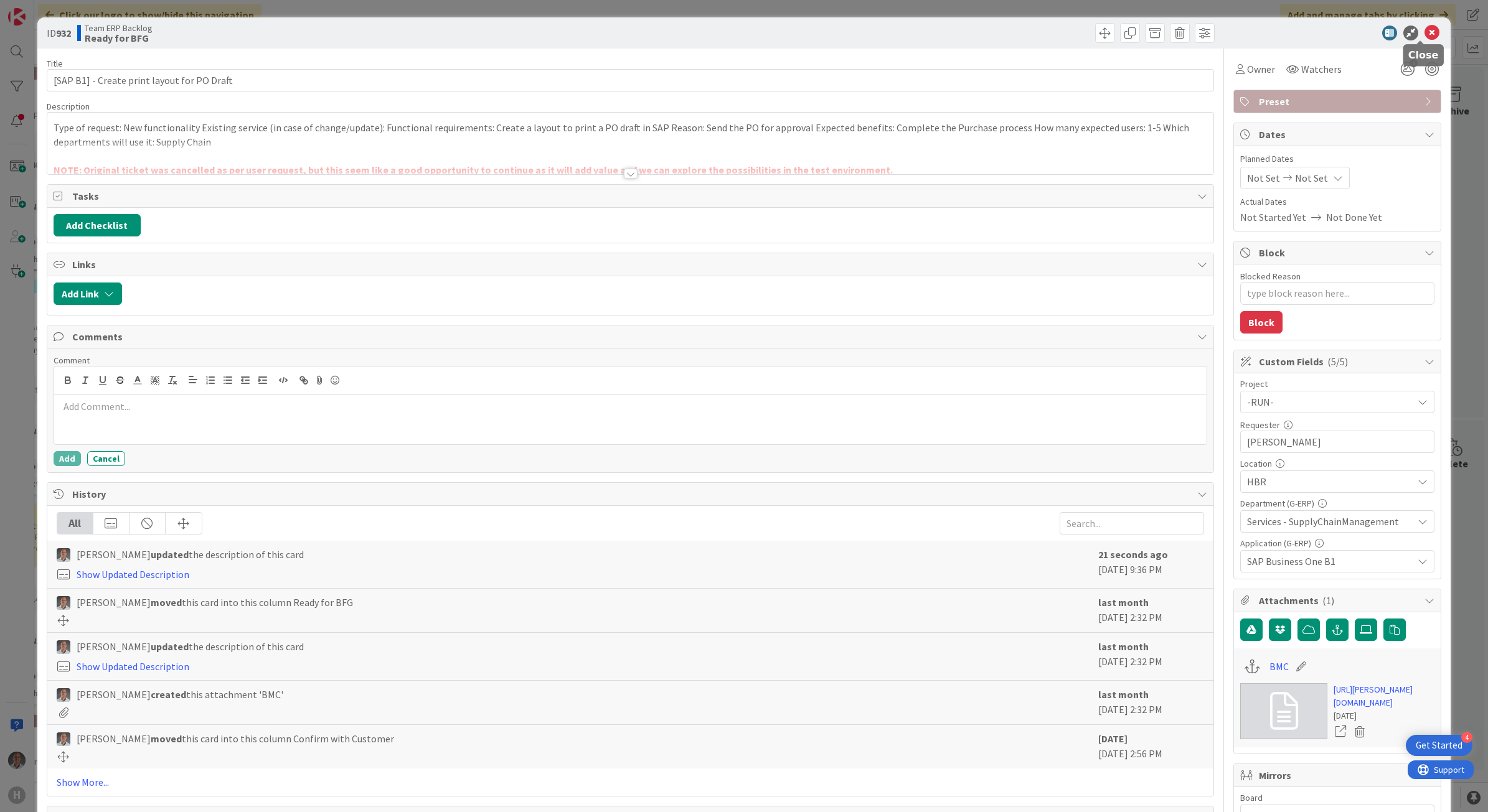
click at [1425, 38] on icon at bounding box center [1432, 32] width 15 height 15
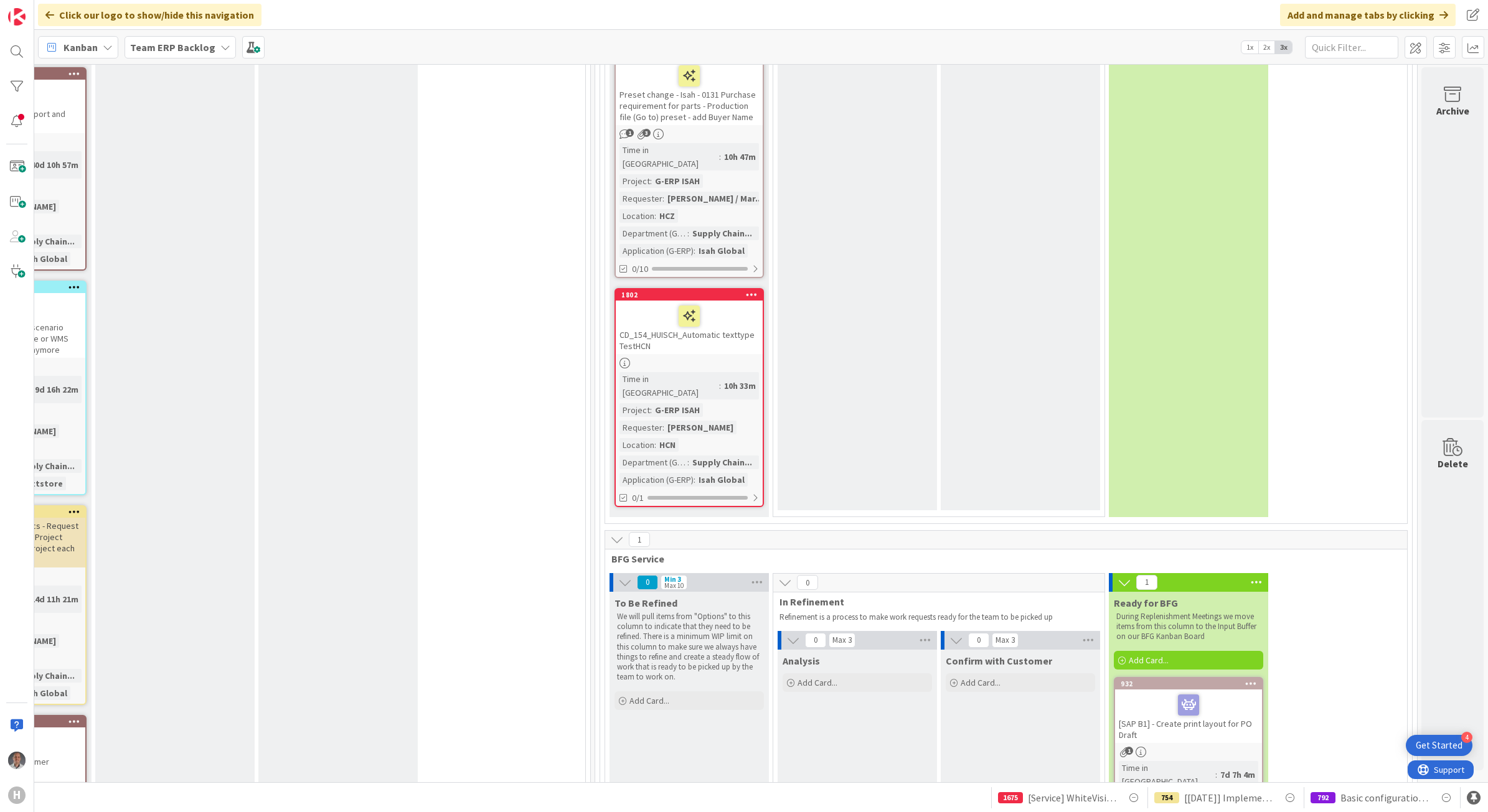
click at [1245, 679] on icon at bounding box center [1251, 683] width 12 height 9
click at [1138, 729] on span "Team ERP Backlog" at bounding box center [1131, 735] width 86 height 12
click at [1173, 806] on span "G-ERP - BFG Service" at bounding box center [1177, 816] width 145 height 19
click at [1133, 767] on span "INFO" at bounding box center [1139, 775] width 94 height 16
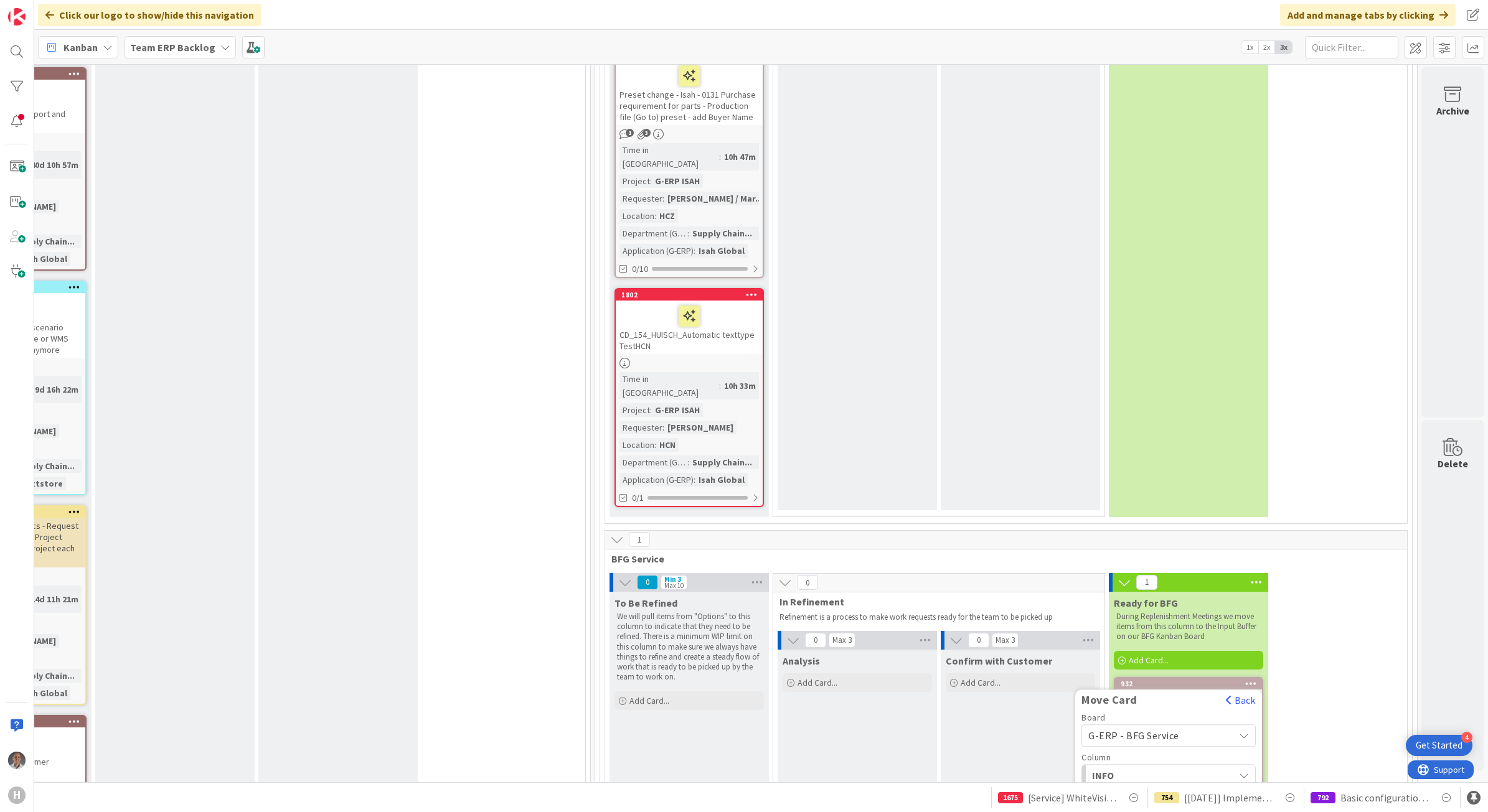
click at [1122, 811] on span "Input Buffer" at bounding box center [1139, 824] width 53 height 15
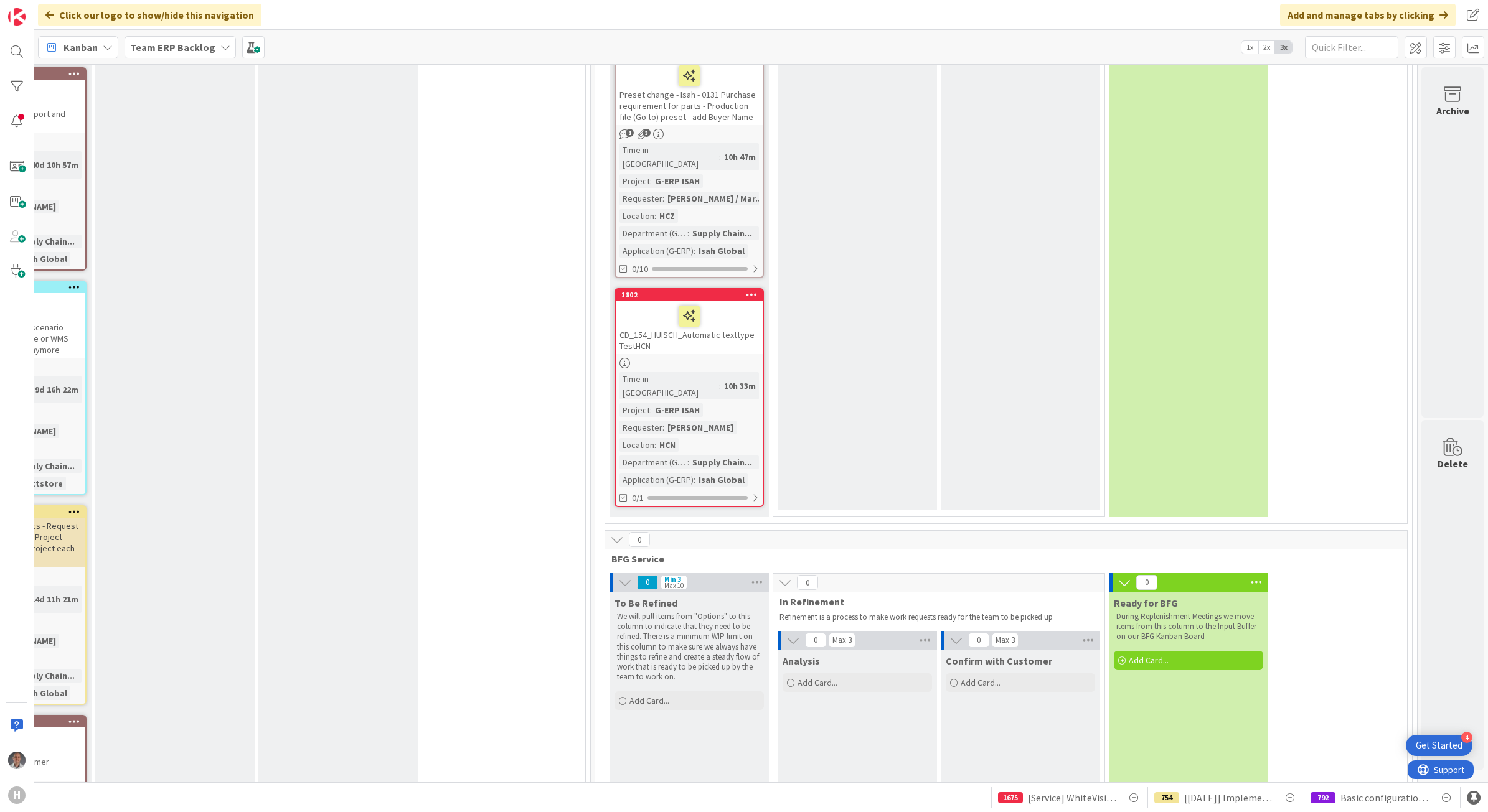
click at [176, 58] on div "Team ERP Backlog" at bounding box center [180, 47] width 112 height 22
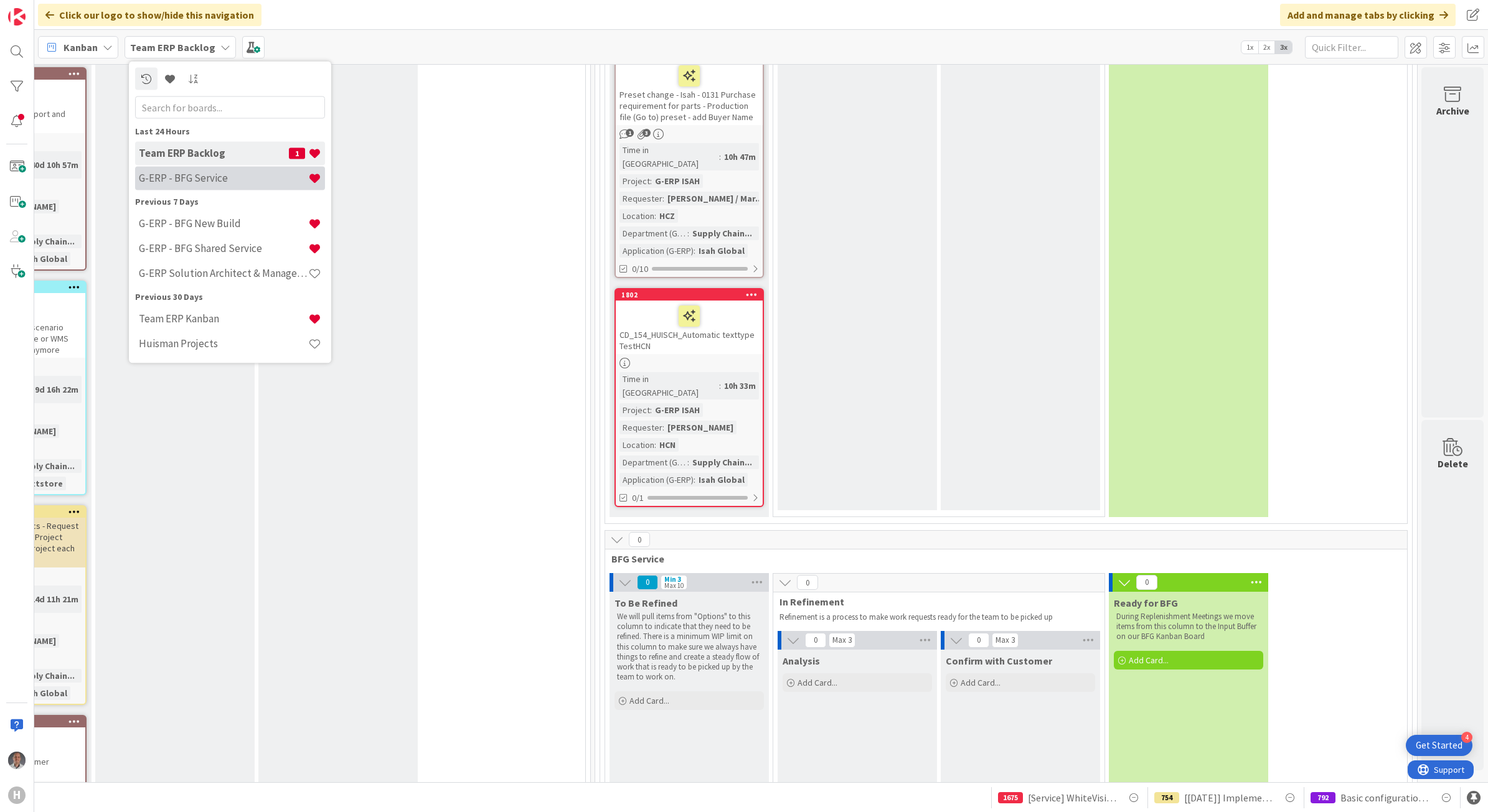
click at [243, 178] on h4 "G-ERP - BFG Service" at bounding box center [223, 178] width 169 height 12
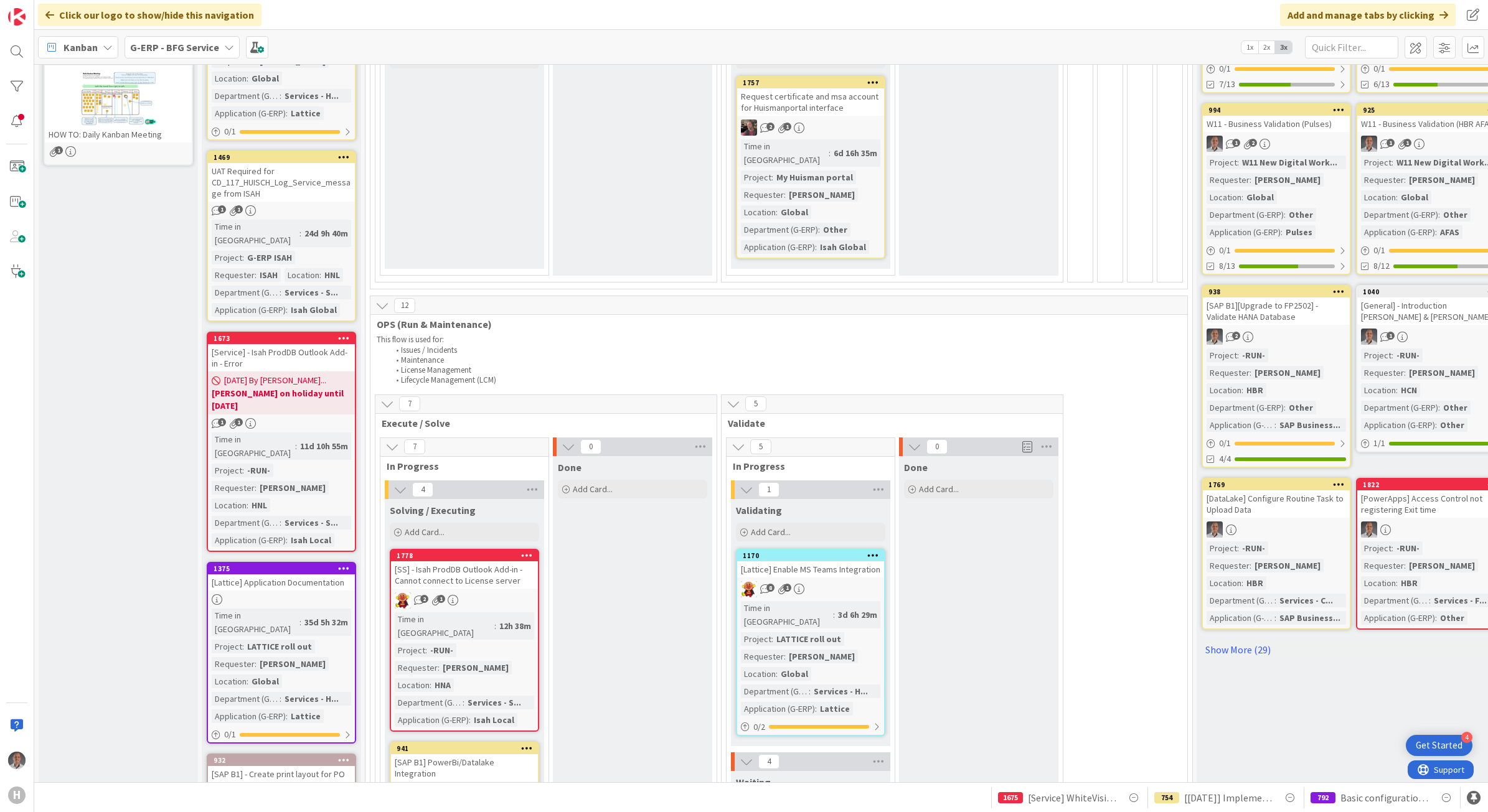
scroll to position [407, 0]
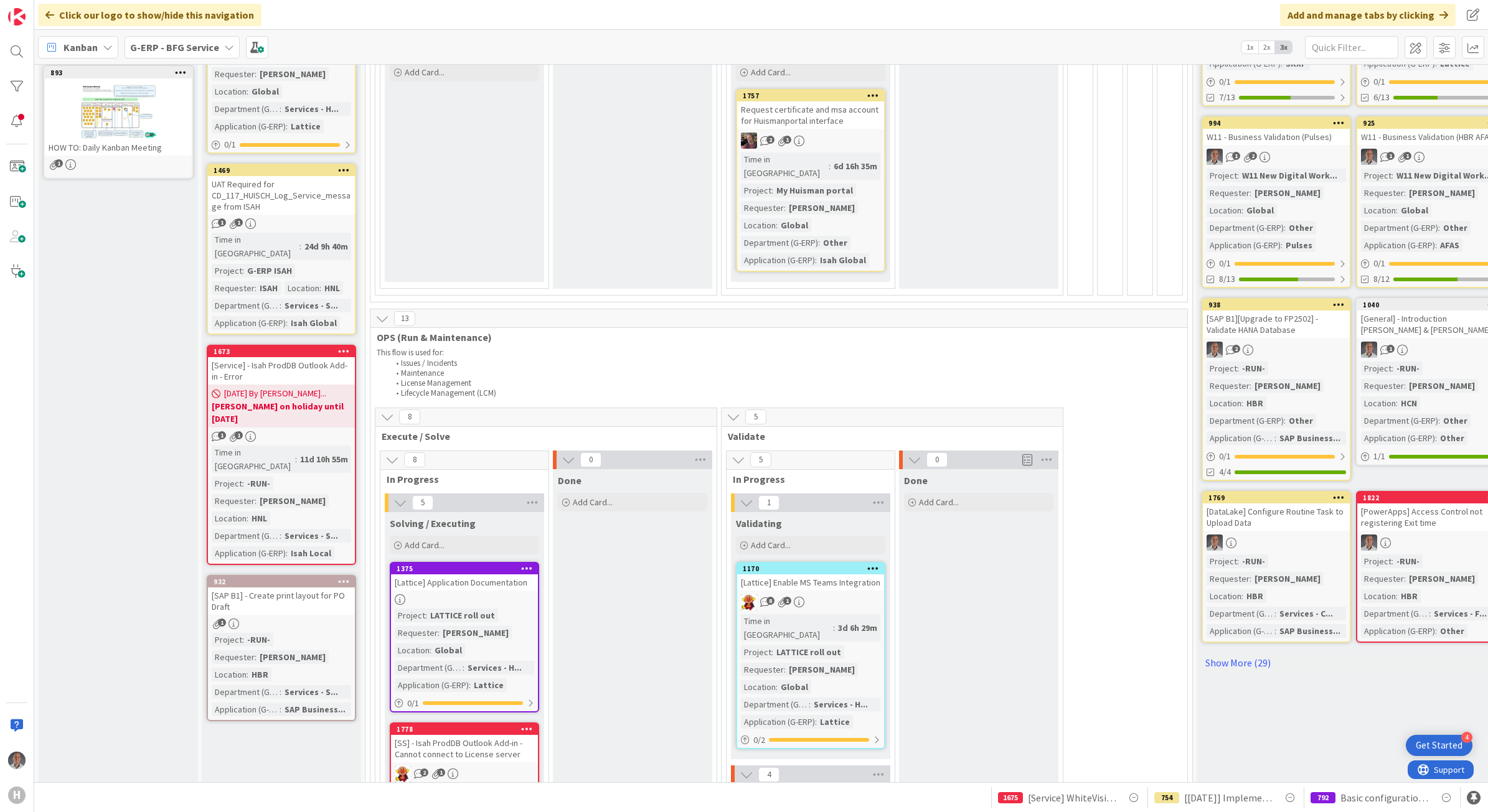
click at [411, 577] on link "1375 [Lattice] Application Documentation Project : LATTICE roll out Requester :…" at bounding box center [464, 637] width 149 height 150
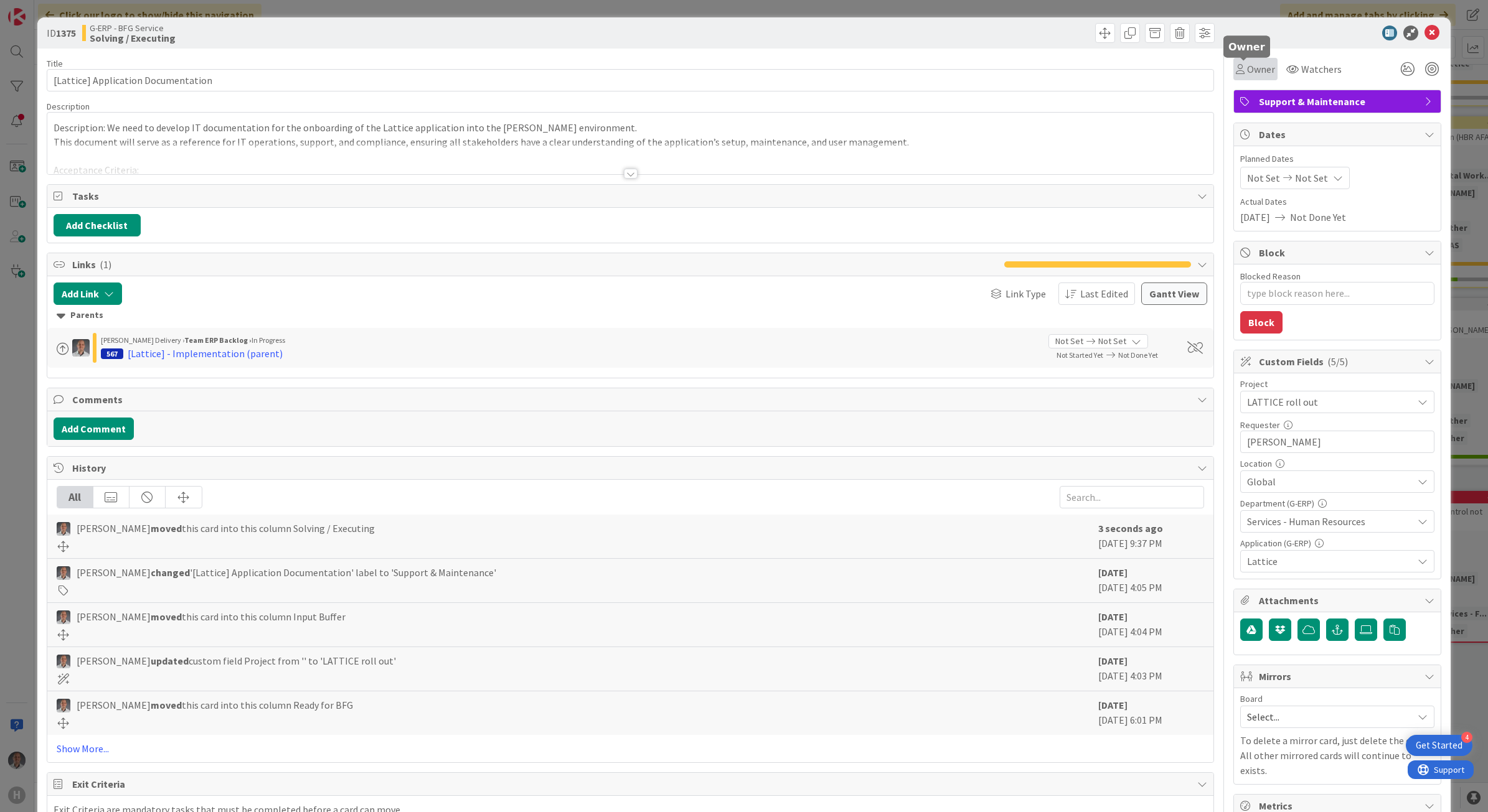
click at [1250, 73] on span "Owner" at bounding box center [1260, 69] width 28 height 15
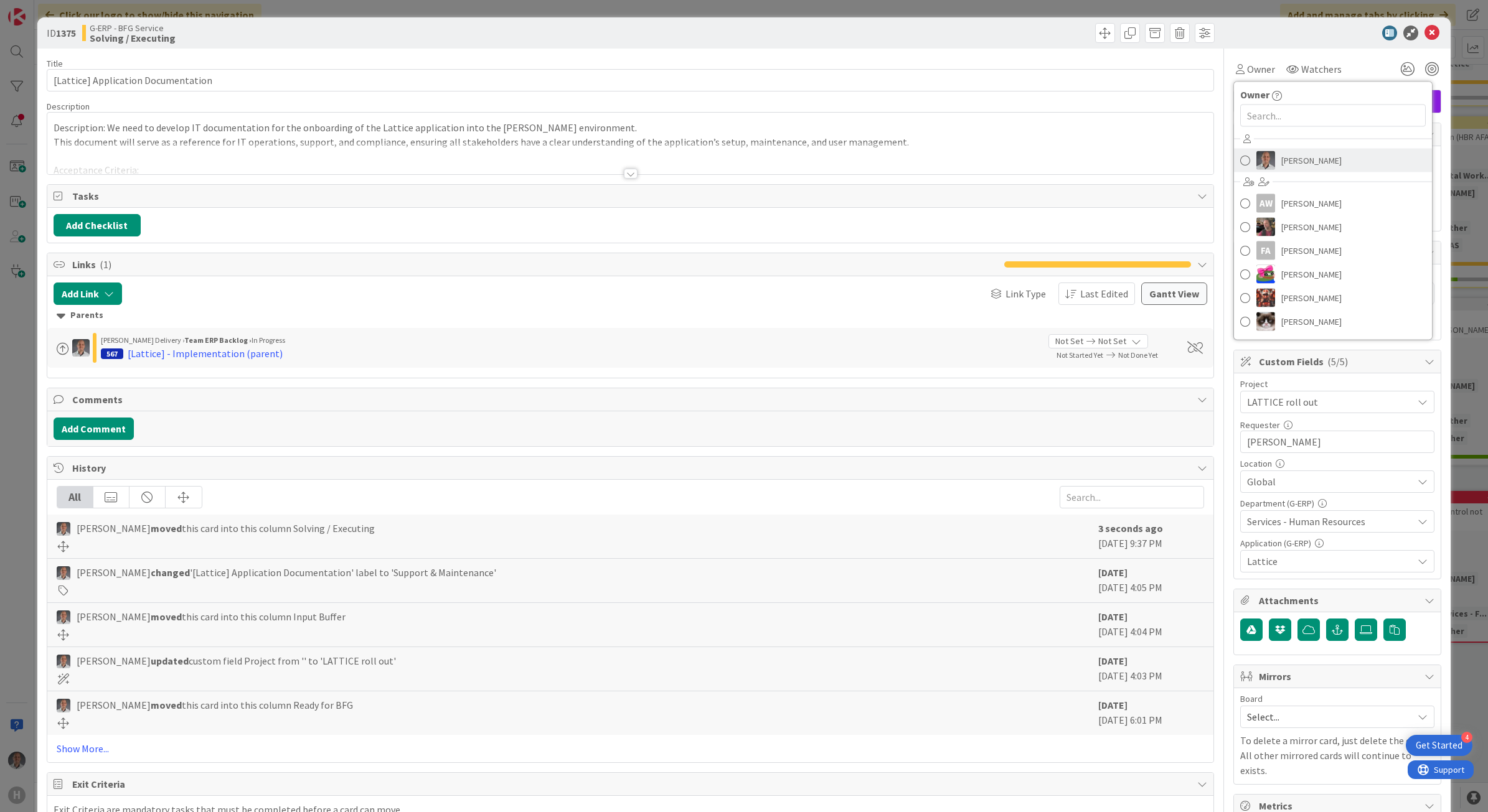
click at [1261, 158] on img at bounding box center [1265, 161] width 19 height 19
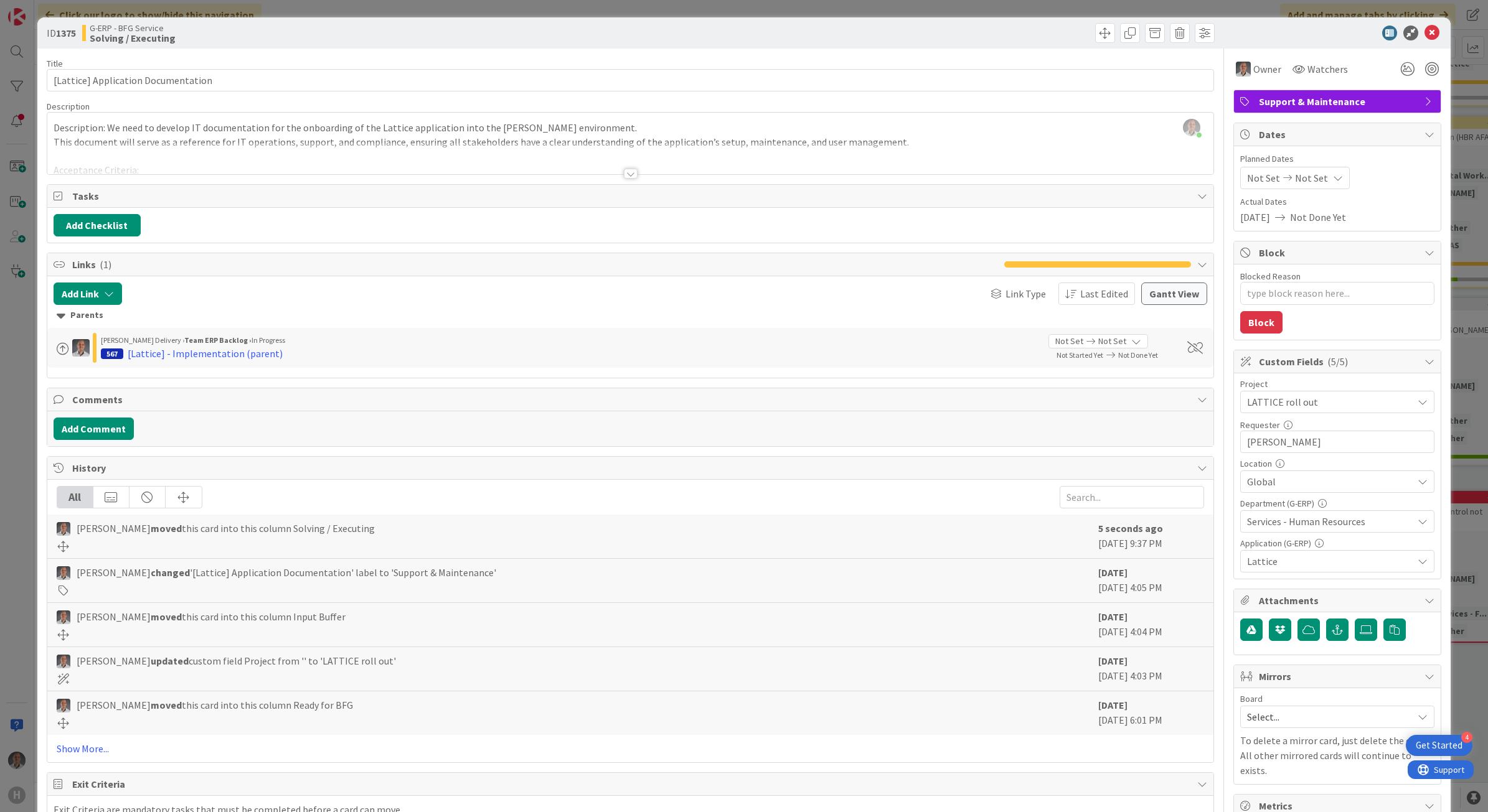
type textarea "x"
click at [1425, 38] on icon at bounding box center [1432, 32] width 15 height 15
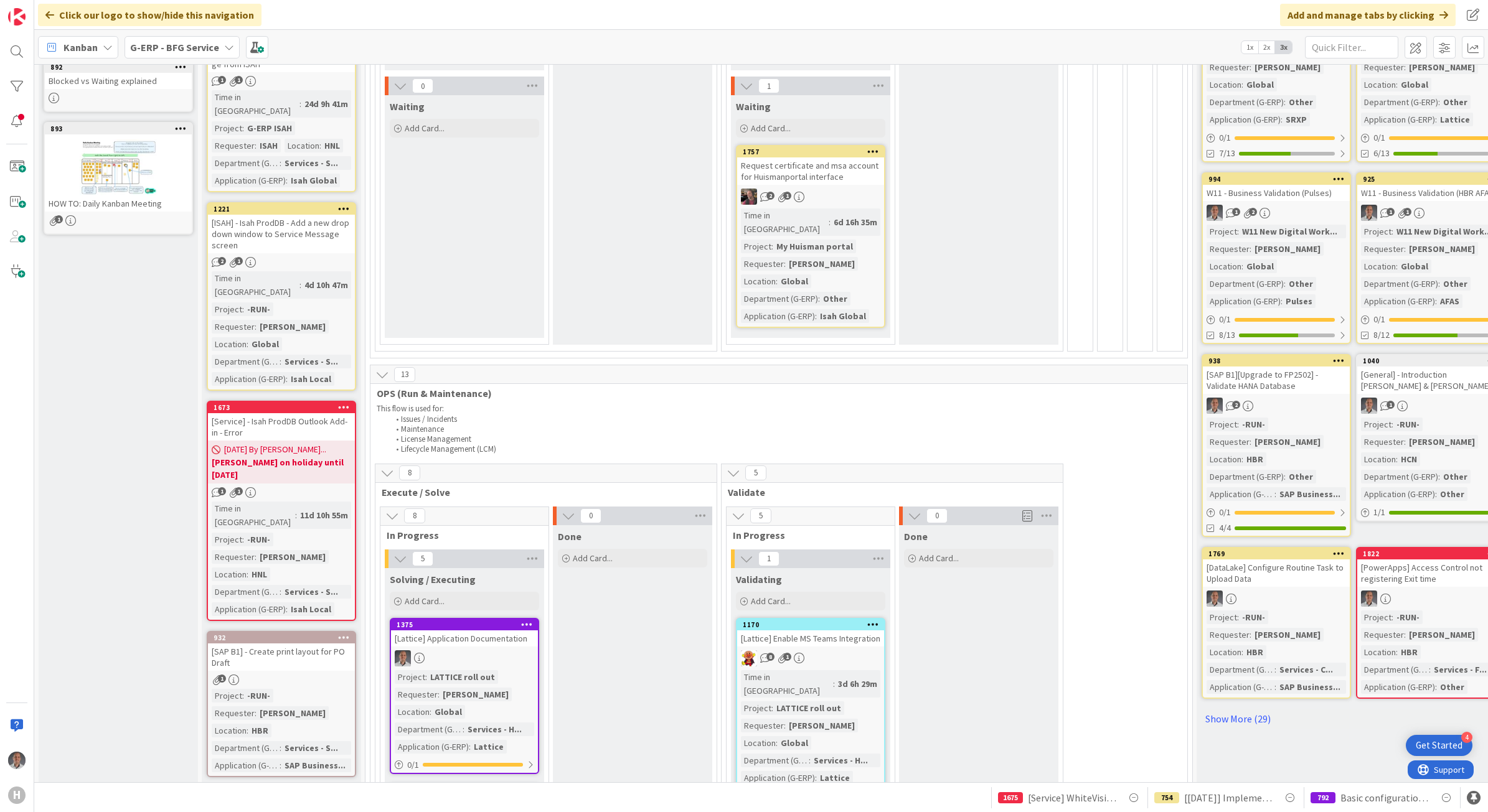
scroll to position [352, 0]
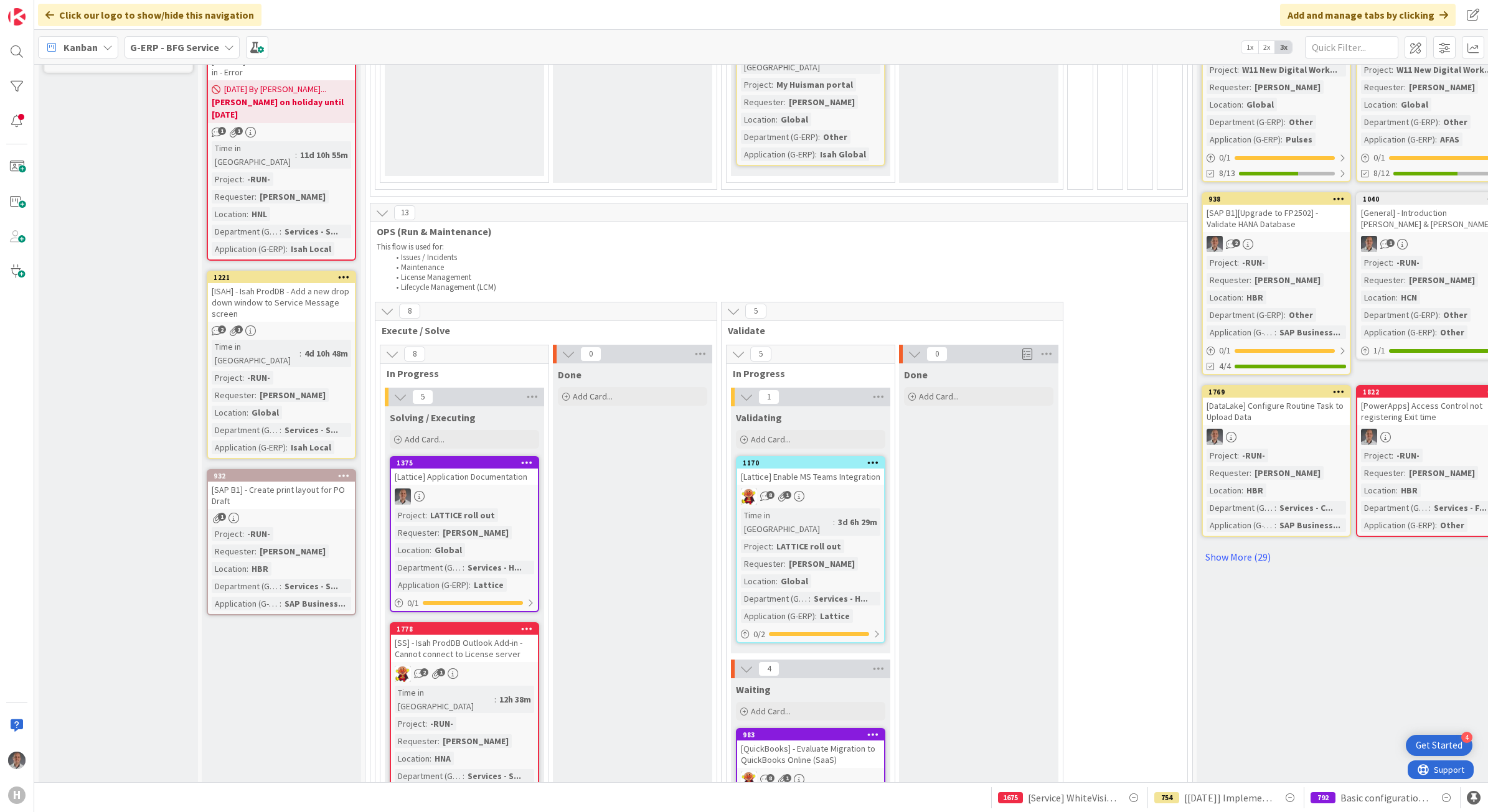
scroll to position [0, 0]
